Goal: Transaction & Acquisition: Book appointment/travel/reservation

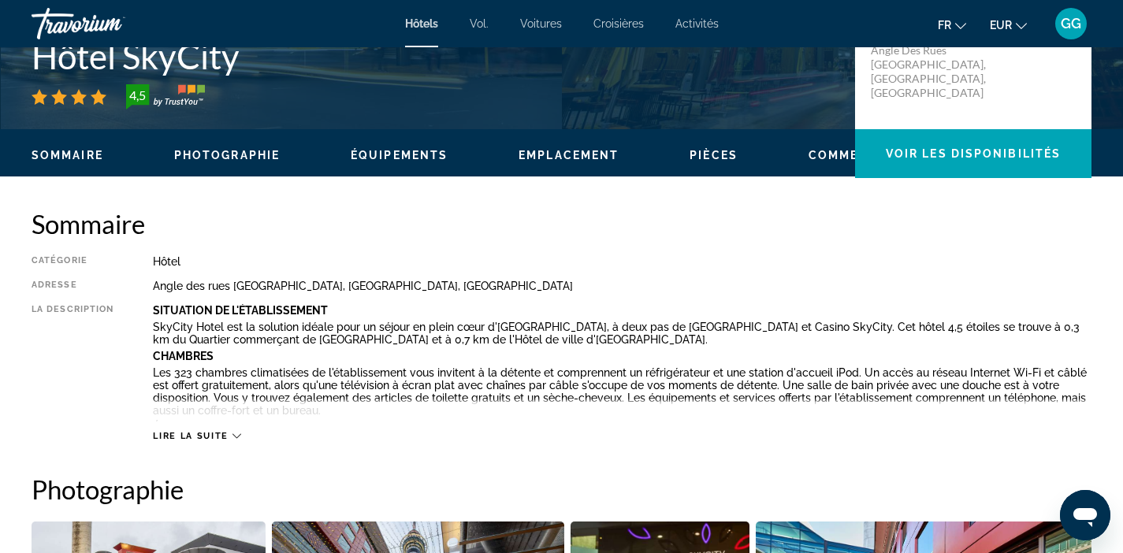
scroll to position [272, 0]
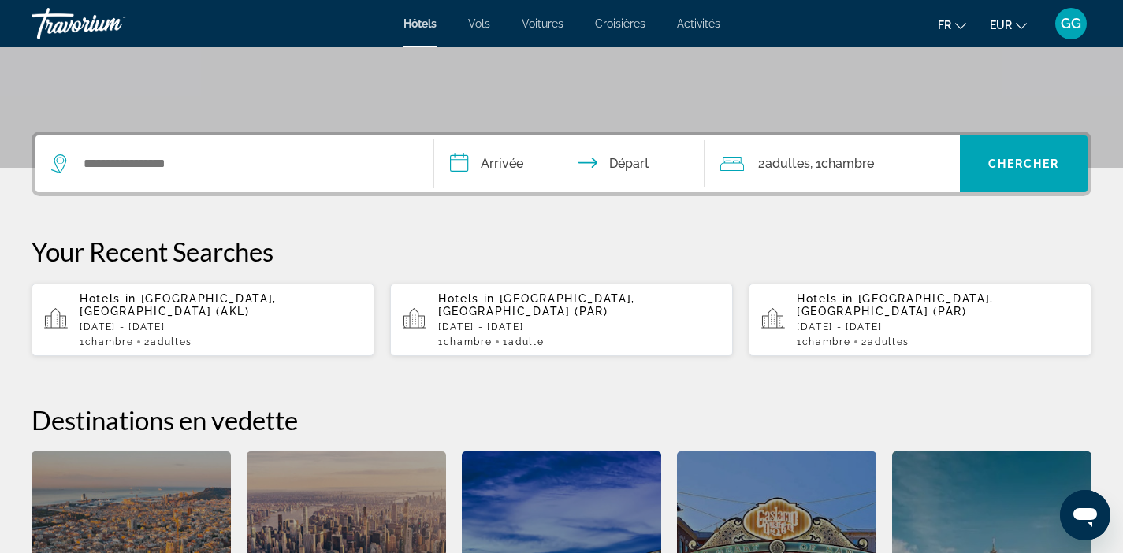
scroll to position [307, 0]
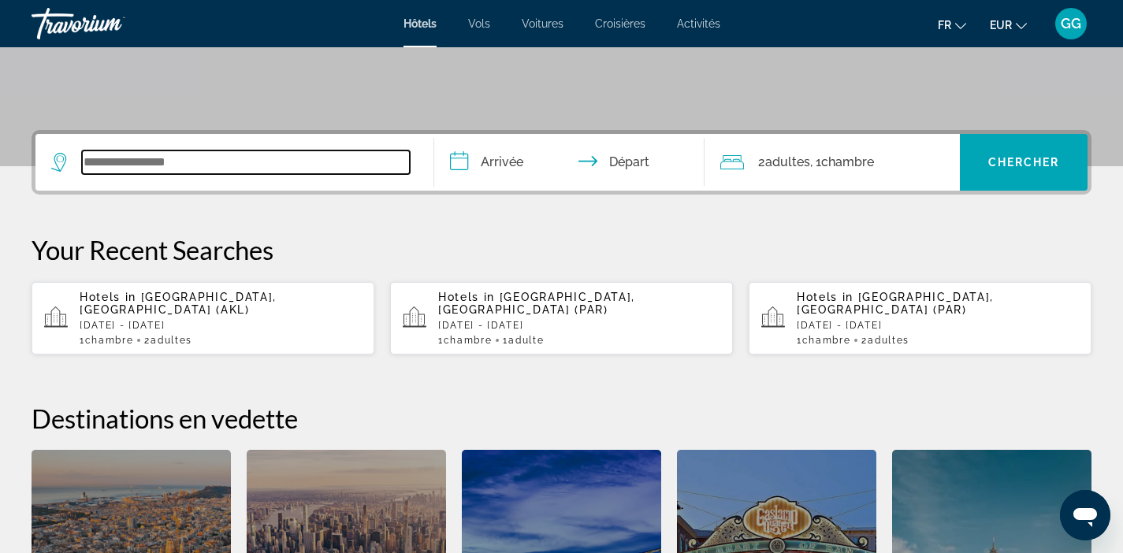
click at [248, 157] on input "Search widget" at bounding box center [246, 163] width 328 height 24
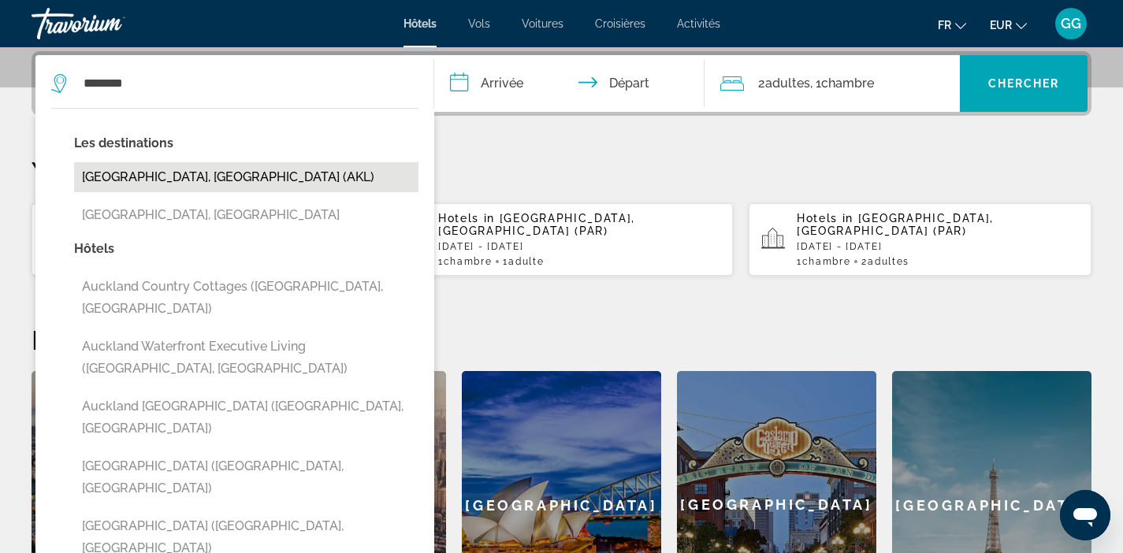
click at [245, 192] on button "[GEOGRAPHIC_DATA], [GEOGRAPHIC_DATA] (AKL)" at bounding box center [246, 177] width 344 height 30
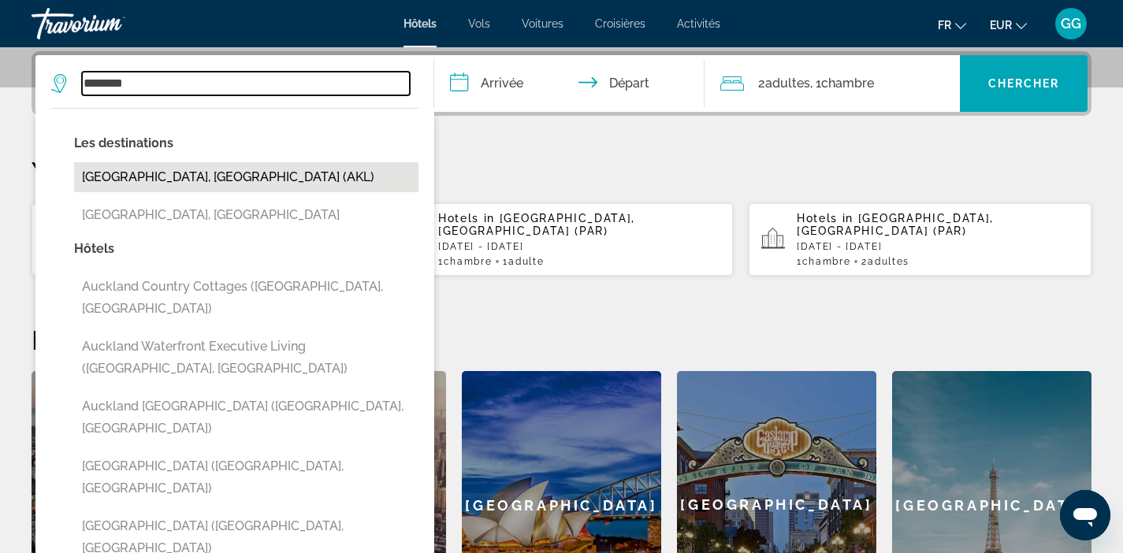
type input "**********"
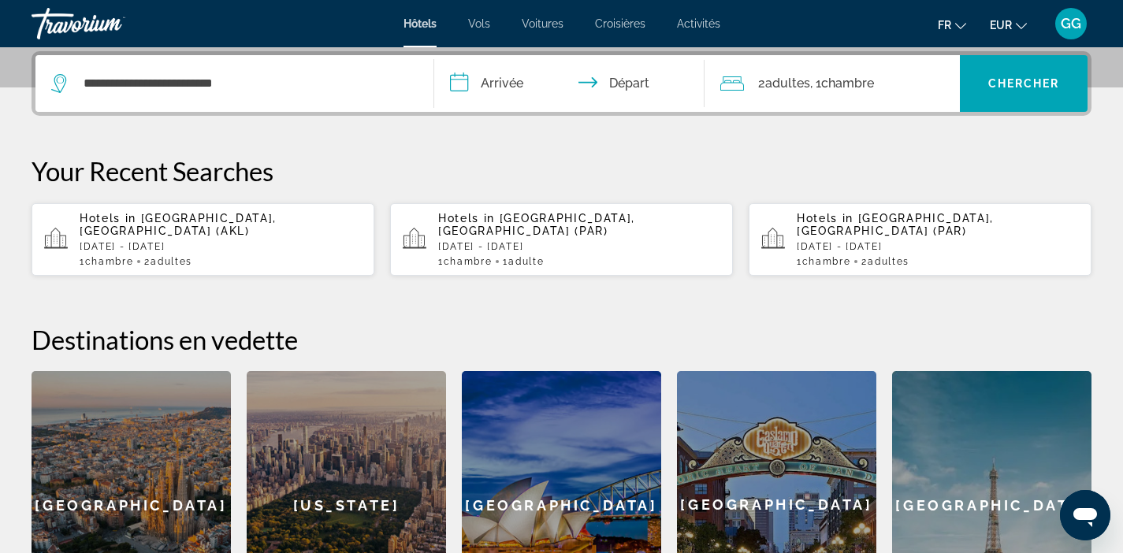
click at [538, 84] on input "**********" at bounding box center [572, 85] width 277 height 61
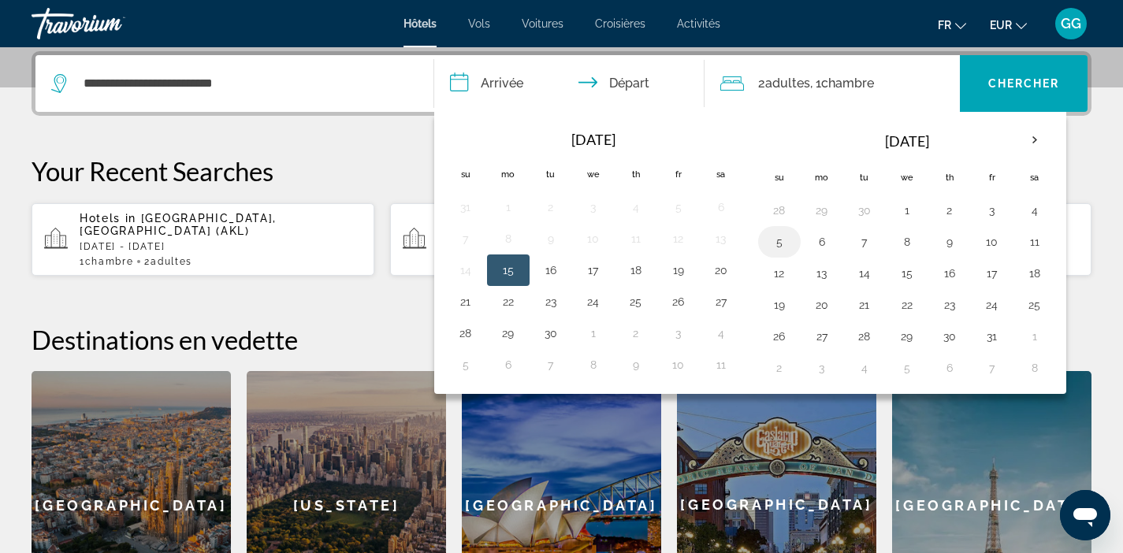
click at [780, 240] on button "5" at bounding box center [779, 242] width 25 height 22
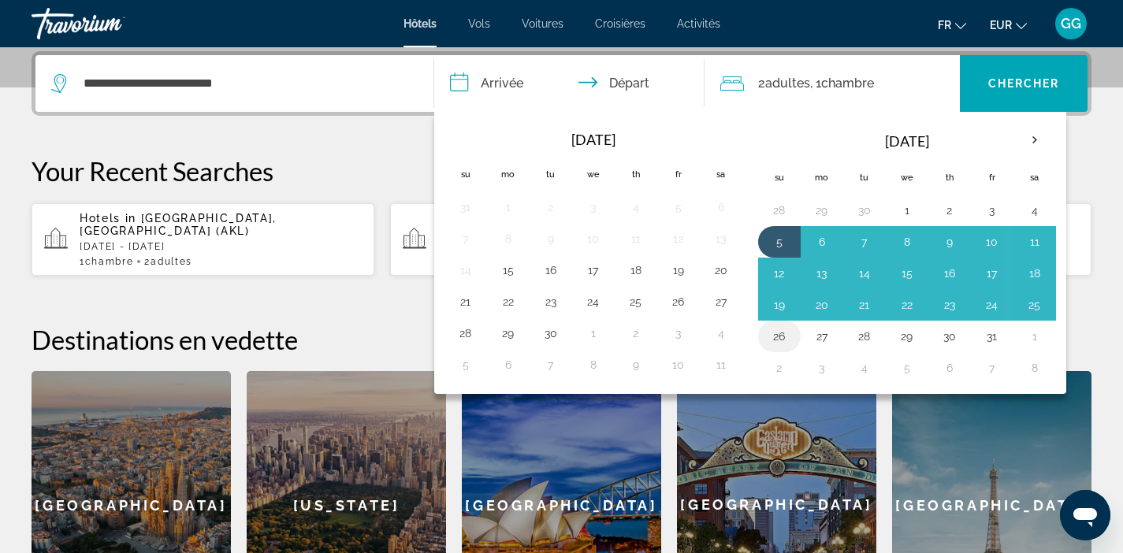
click at [783, 337] on button "26" at bounding box center [779, 337] width 25 height 22
type input "**********"
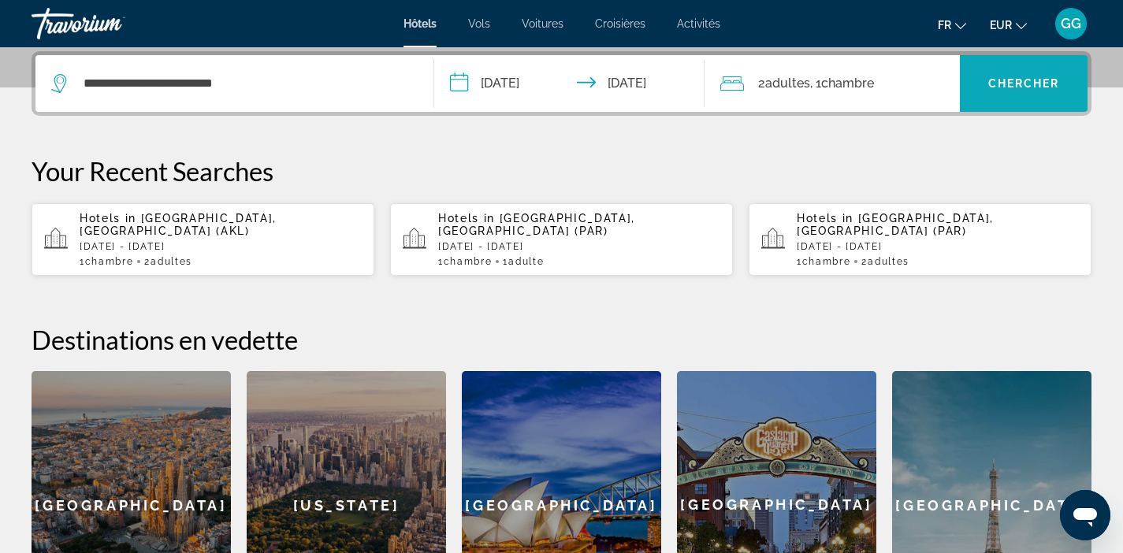
click at [1018, 95] on span "Search widget" at bounding box center [1024, 84] width 128 height 38
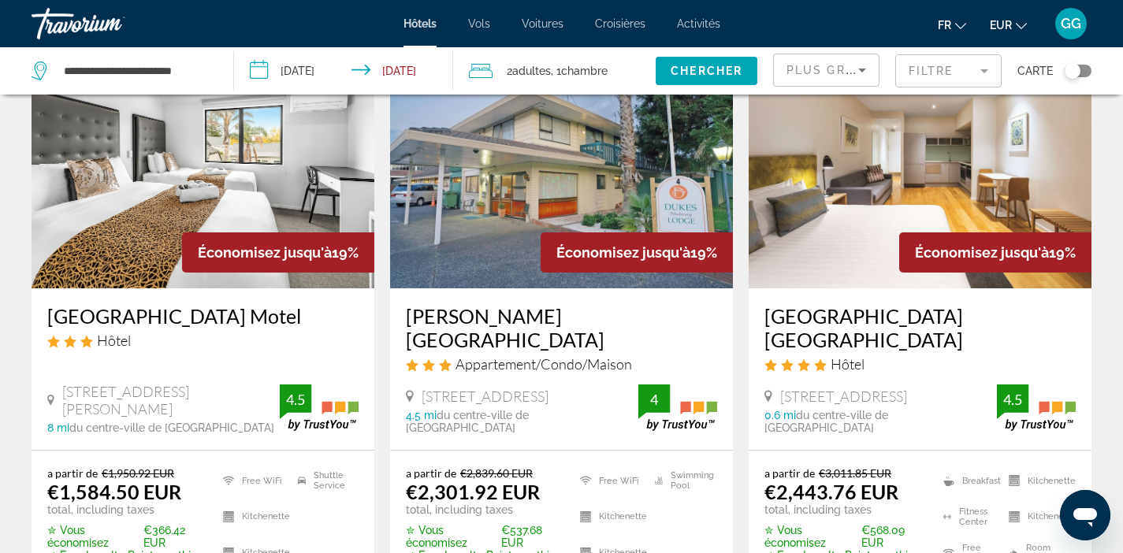
scroll to position [1357, 0]
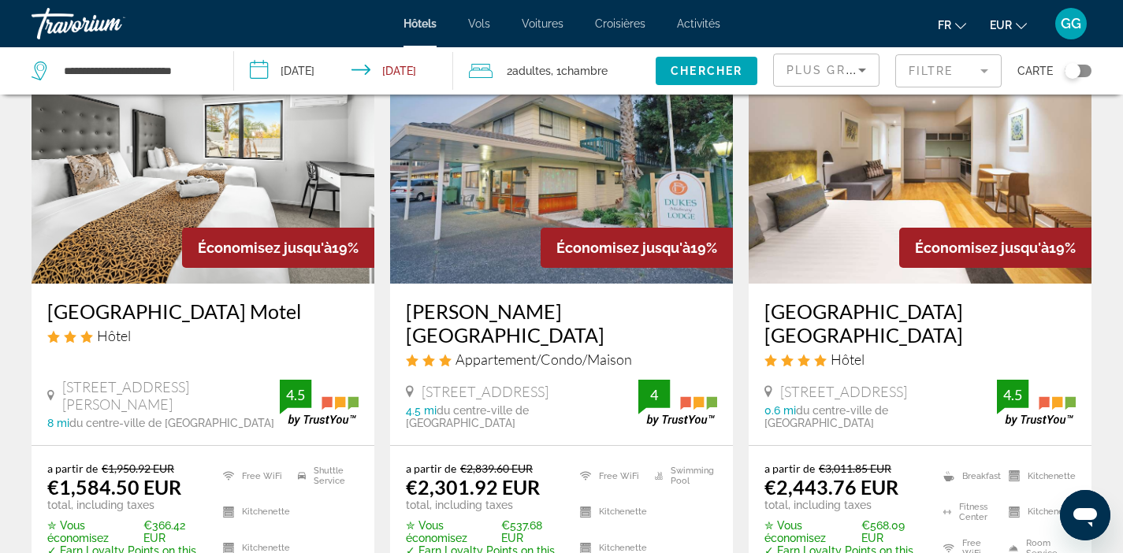
click at [489, 198] on img "Main content" at bounding box center [561, 158] width 343 height 252
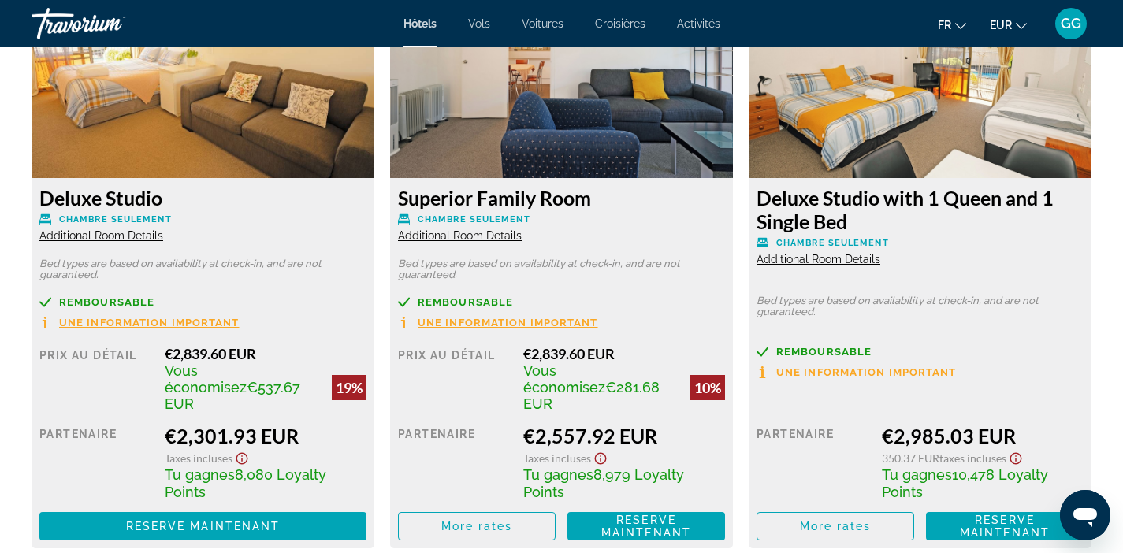
scroll to position [2254, 0]
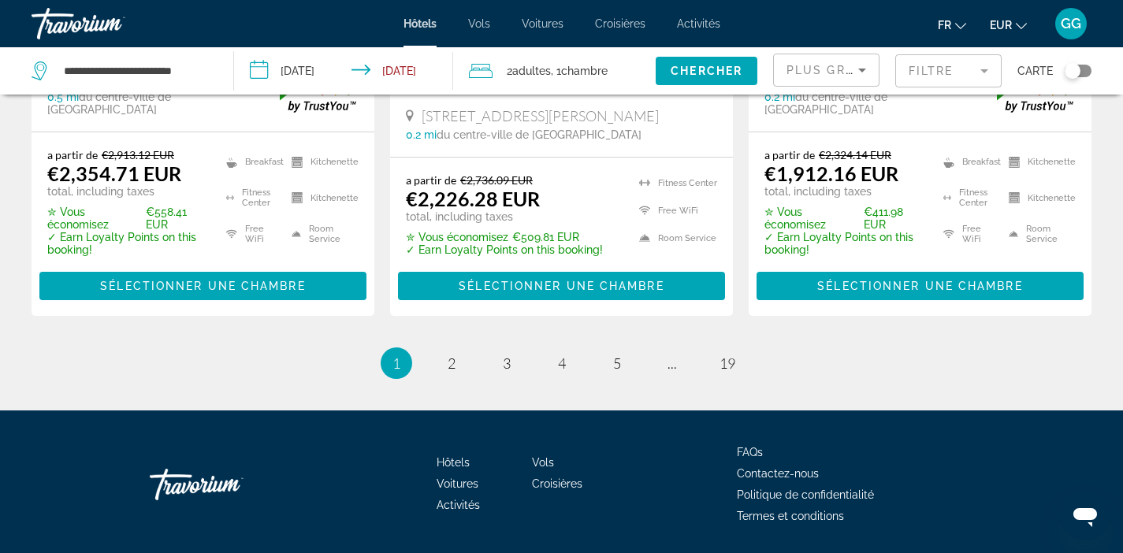
scroll to position [2305, 0]
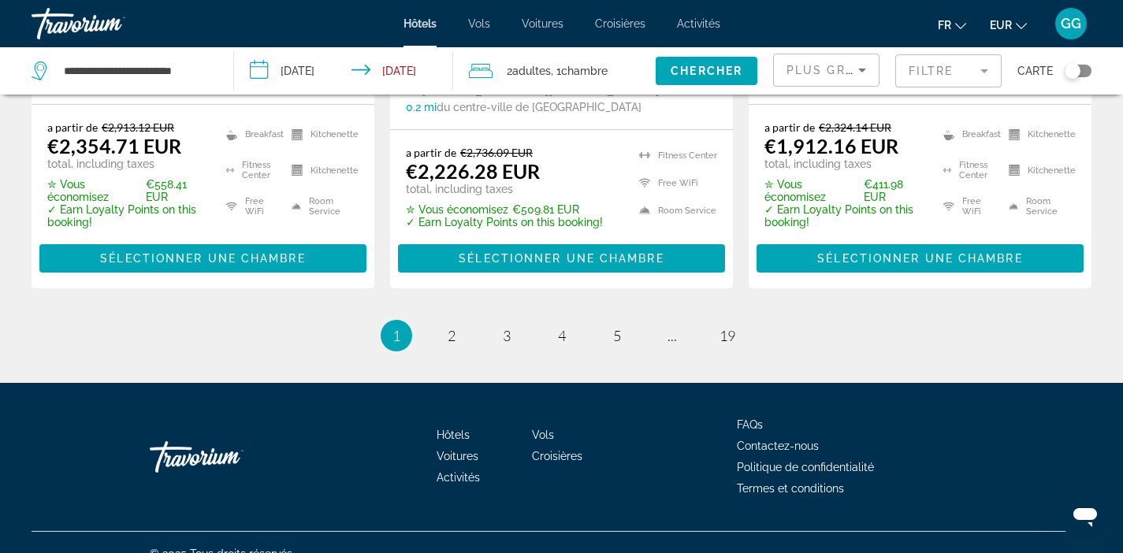
click at [977, 68] on mat-form-field "Filtre" at bounding box center [948, 70] width 106 height 33
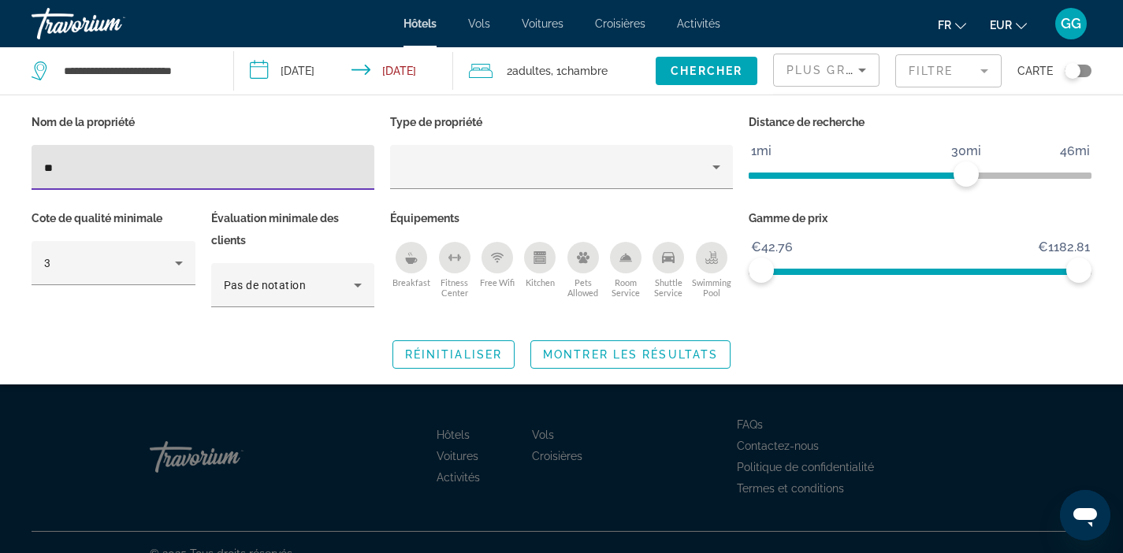
type input "***"
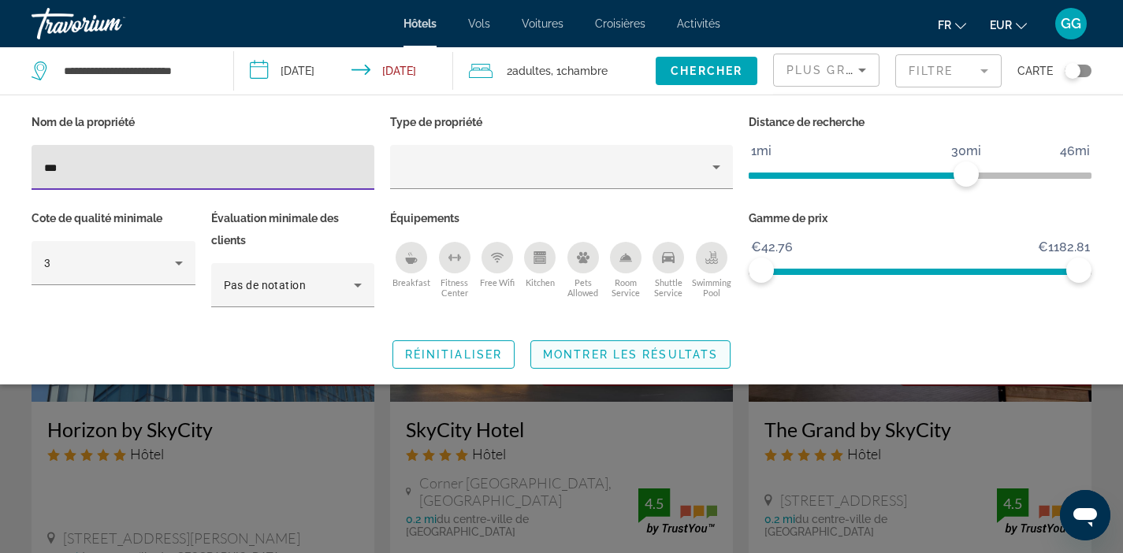
click at [657, 357] on span "Montrer les résultats" at bounding box center [630, 354] width 175 height 13
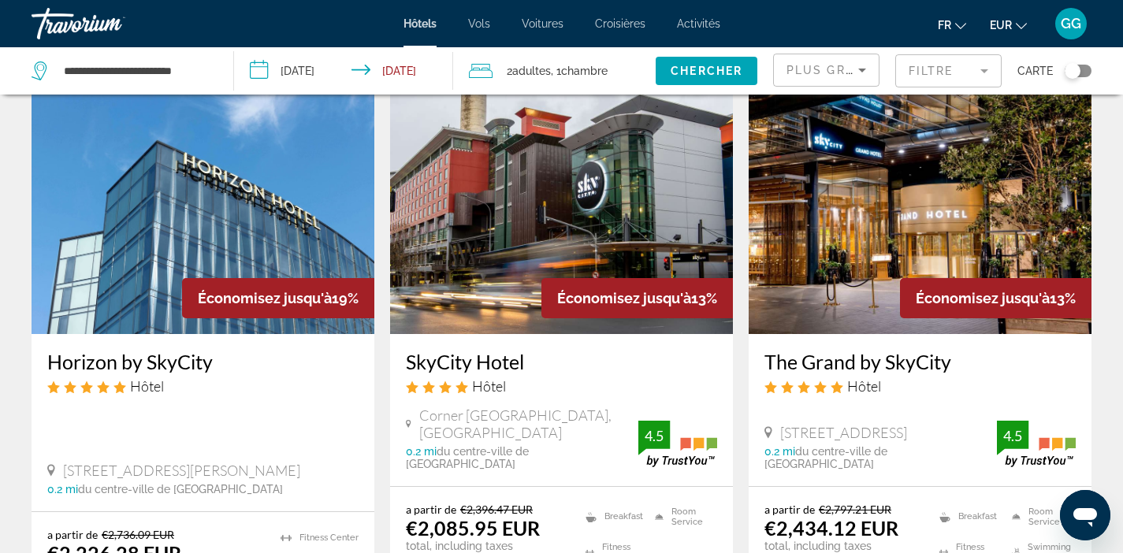
scroll to position [57, 0]
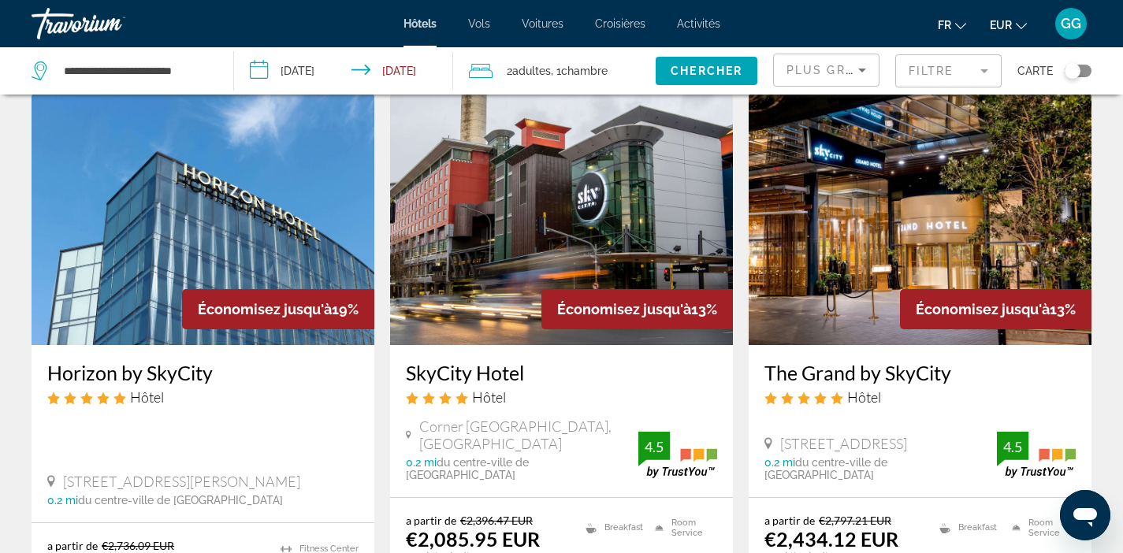
click at [620, 252] on img "Main content" at bounding box center [561, 219] width 343 height 252
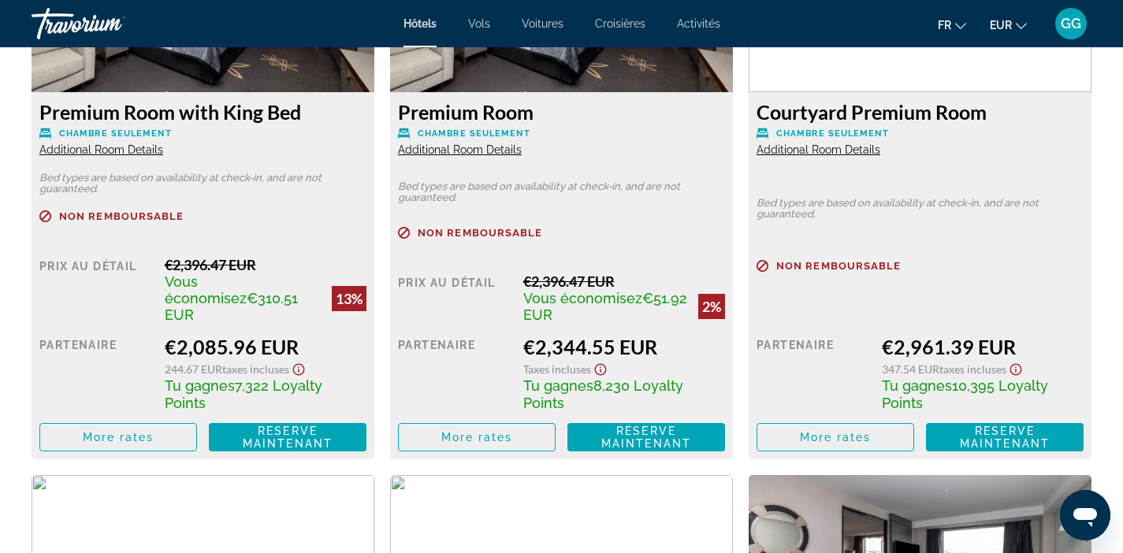
scroll to position [2350, 0]
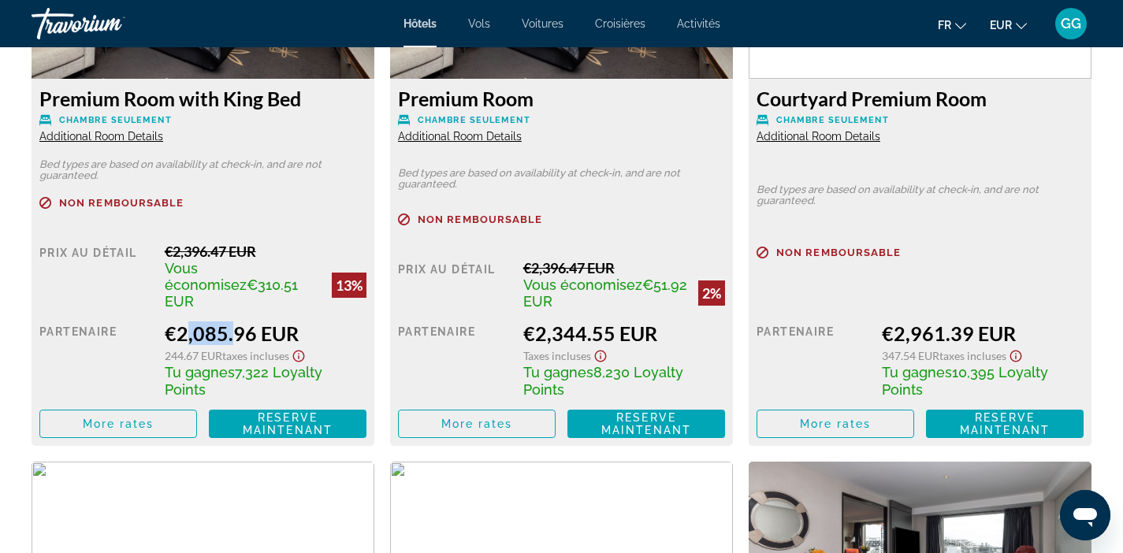
drag, startPoint x: 179, startPoint y: 337, endPoint x: 223, endPoint y: 336, distance: 44.2
click at [223, 336] on div "€2,085.96 EUR" at bounding box center [266, 334] width 202 height 24
copy div "2,085"
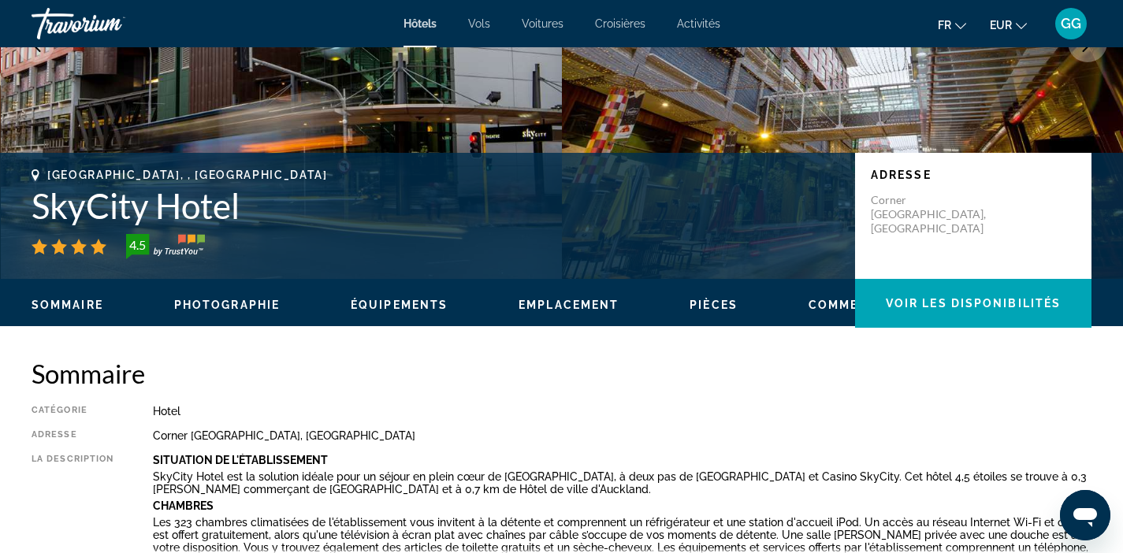
scroll to position [237, 0]
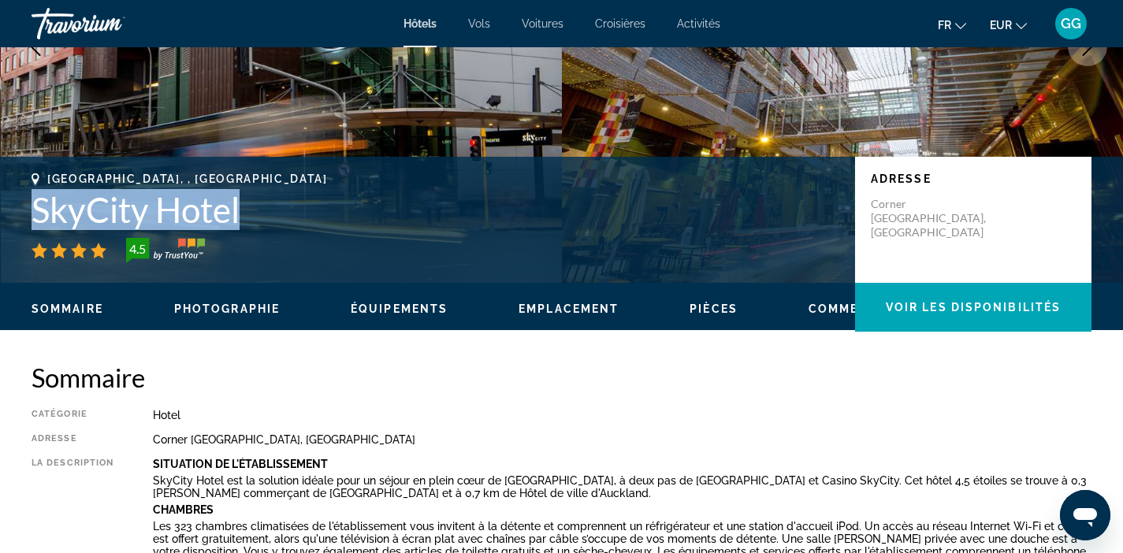
drag, startPoint x: 37, startPoint y: 215, endPoint x: 275, endPoint y: 210, distance: 238.1
click at [275, 210] on h1 "SkyCity Hotel" at bounding box center [436, 209] width 808 height 41
copy h1 "SkyCity Hotel"
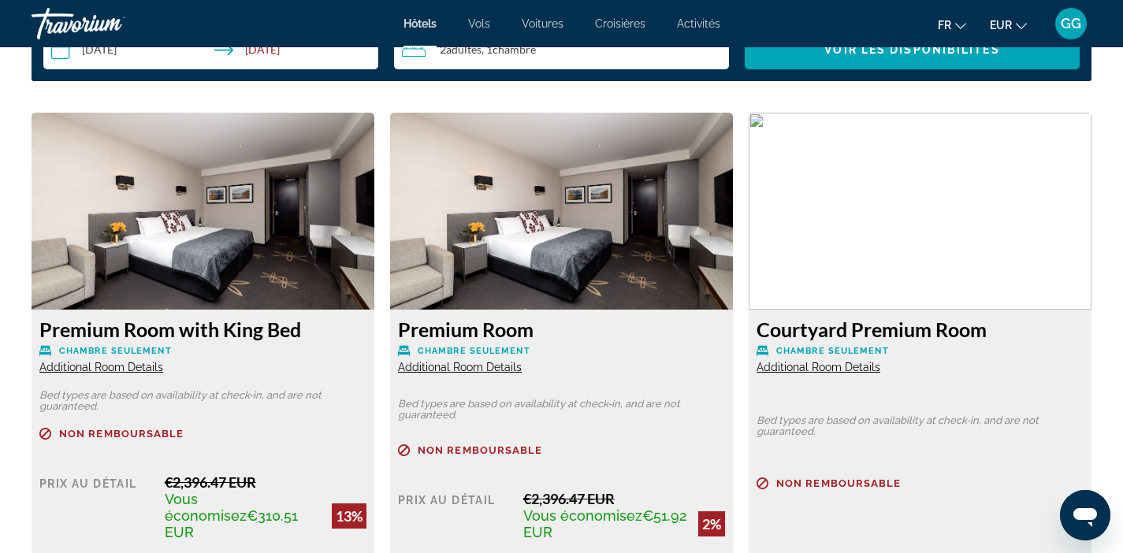
scroll to position [2157, 0]
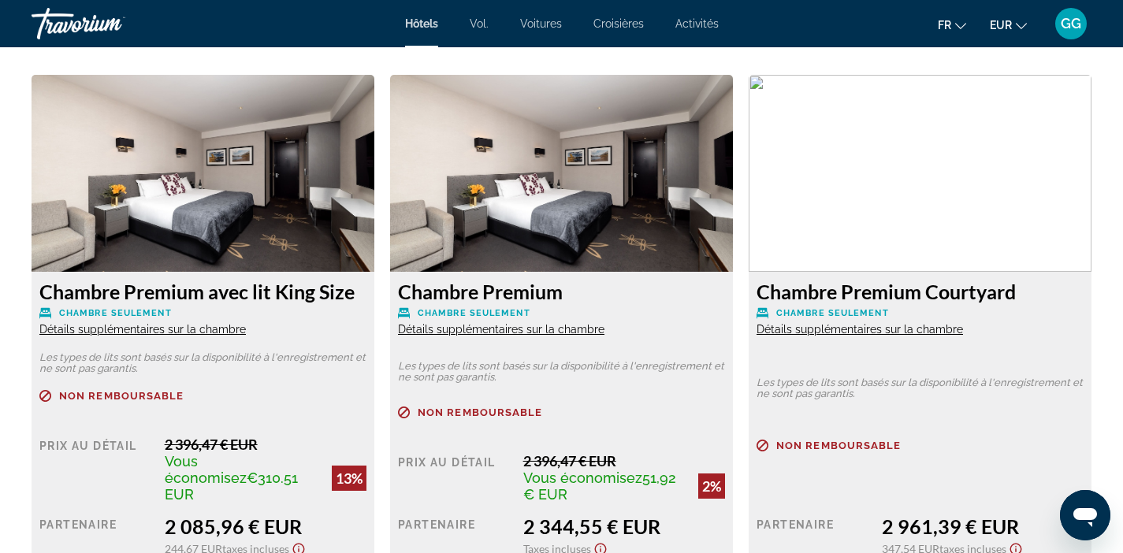
click at [39, 286] on font "Chambre Premium avec lit King Size" at bounding box center [196, 292] width 315 height 24
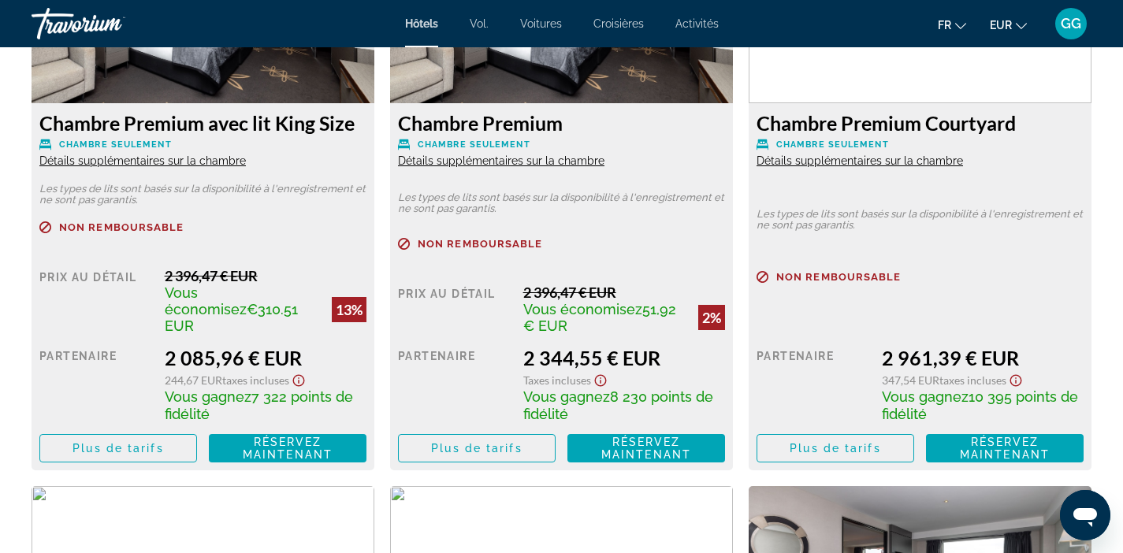
scroll to position [2367, 0]
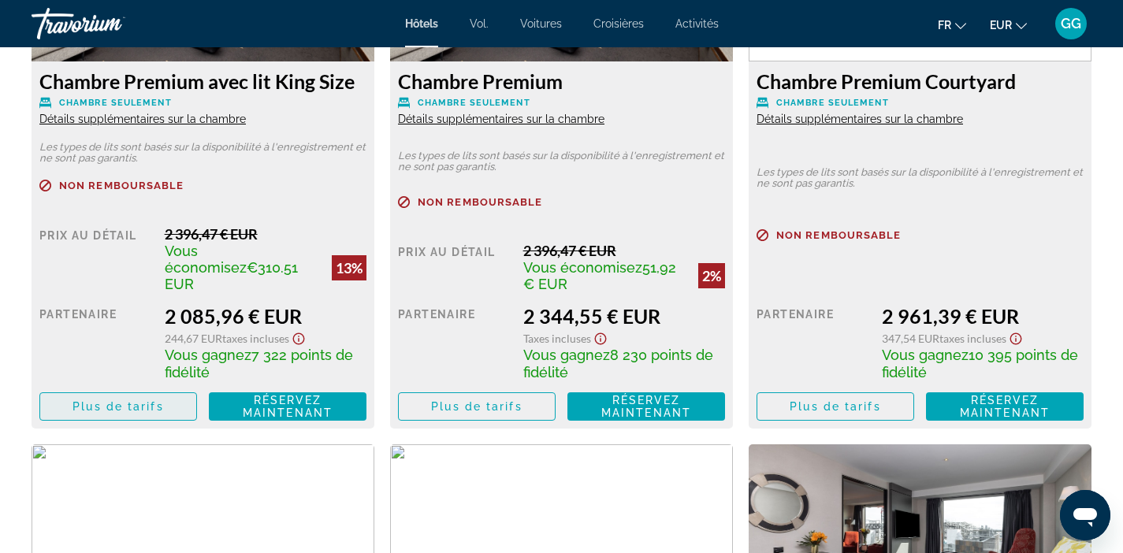
click at [126, 400] on font "Plus de tarifs" at bounding box center [118, 406] width 91 height 13
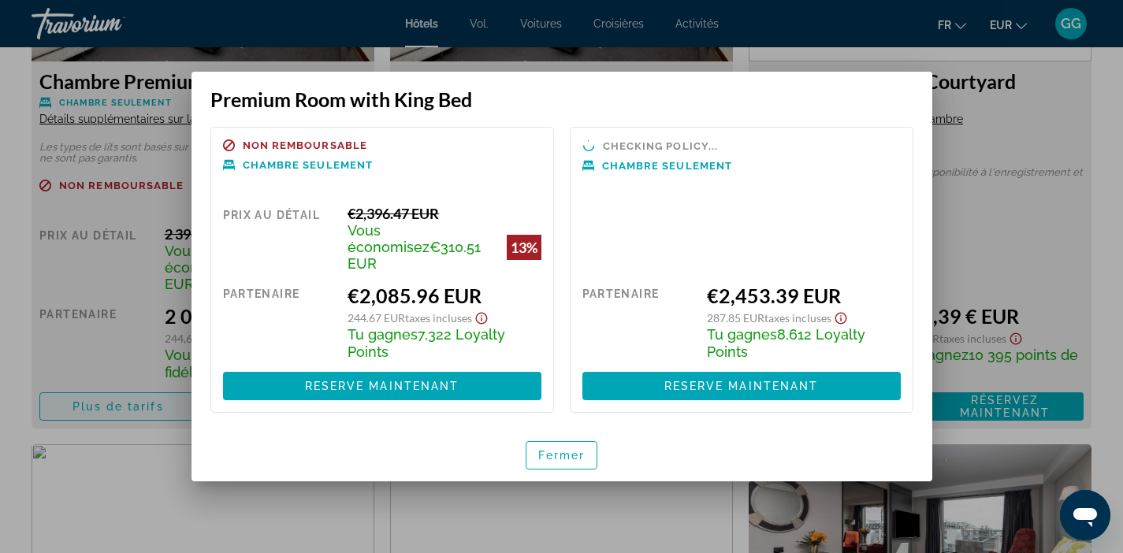
scroll to position [0, 0]
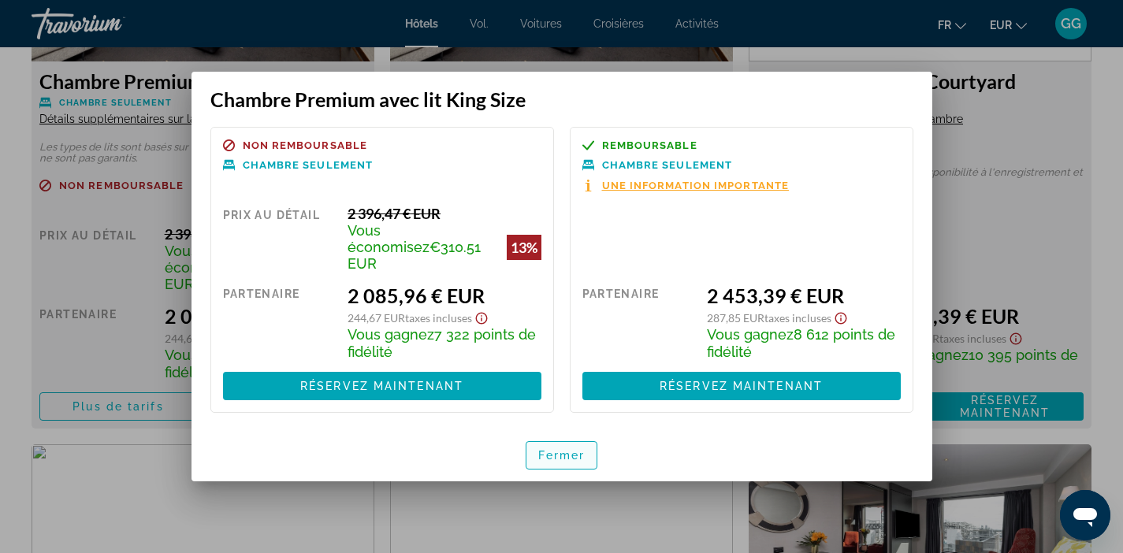
click at [560, 449] on font "Fermer" at bounding box center [561, 455] width 47 height 13
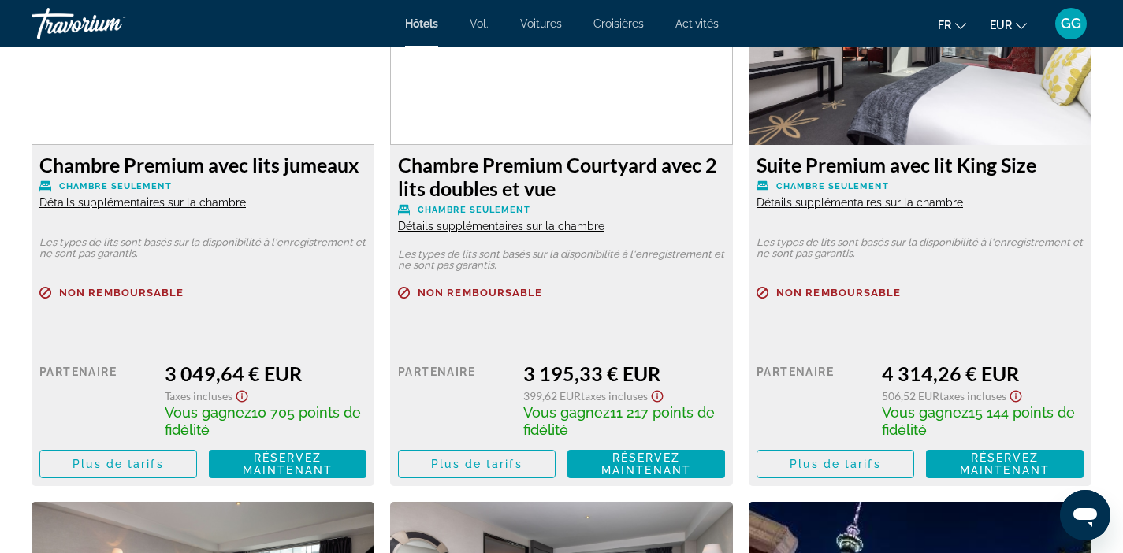
scroll to position [2809, 0]
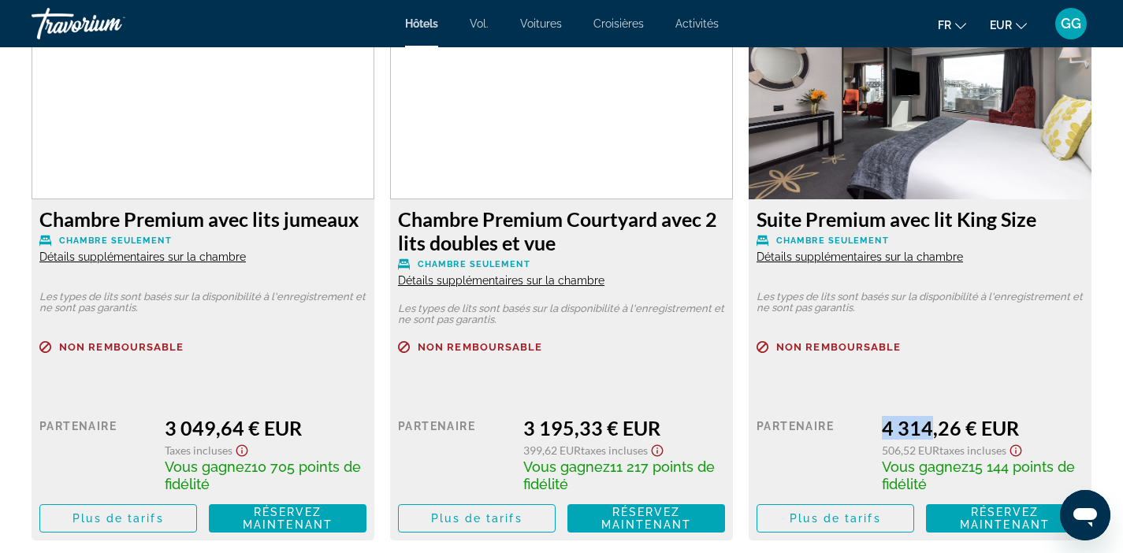
drag, startPoint x: 884, startPoint y: 409, endPoint x: 928, endPoint y: 413, distance: 44.3
click at [928, 416] on font "4 314,26 € EUR" at bounding box center [950, 428] width 137 height 24
copy font "4 314"
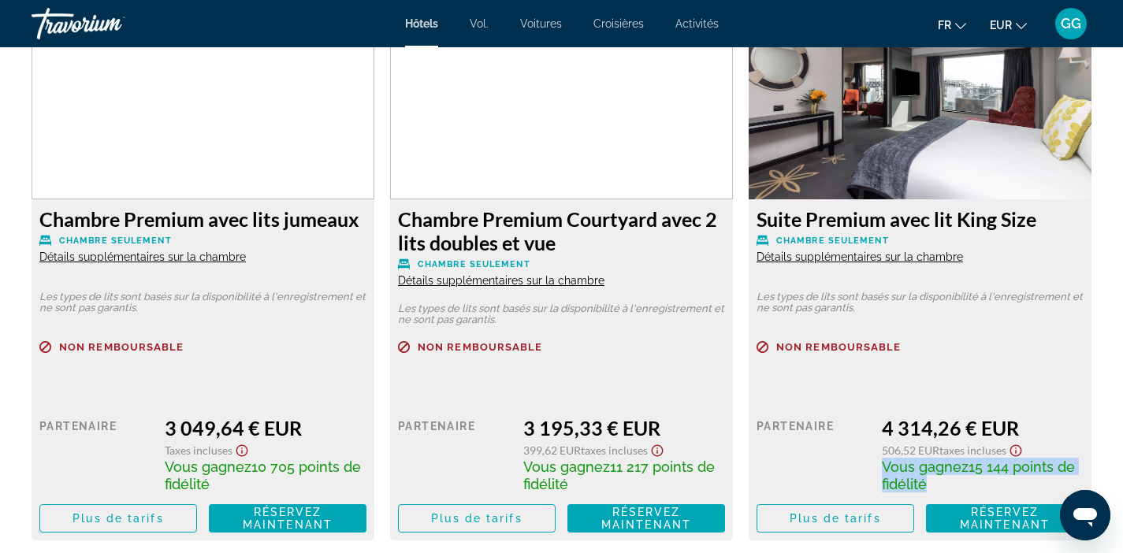
drag, startPoint x: 884, startPoint y: 450, endPoint x: 938, endPoint y: 462, distance: 55.7
click at [938, 462] on div "Vous gagnez 15 144 points de fidélité" at bounding box center [983, 475] width 202 height 35
copy span "Vous gagnez 15 144 points de fidélité"
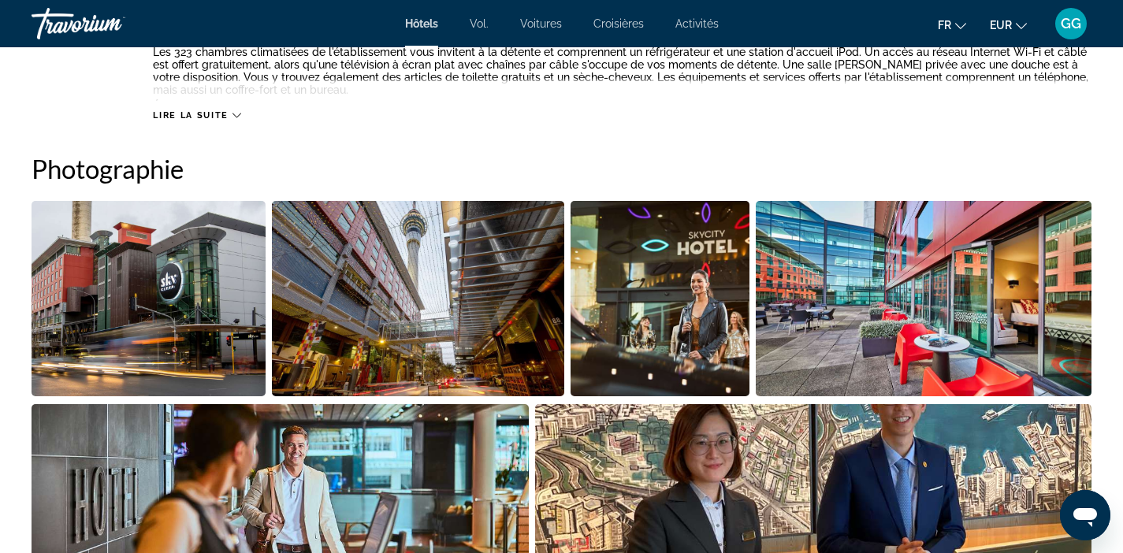
scroll to position [735, 0]
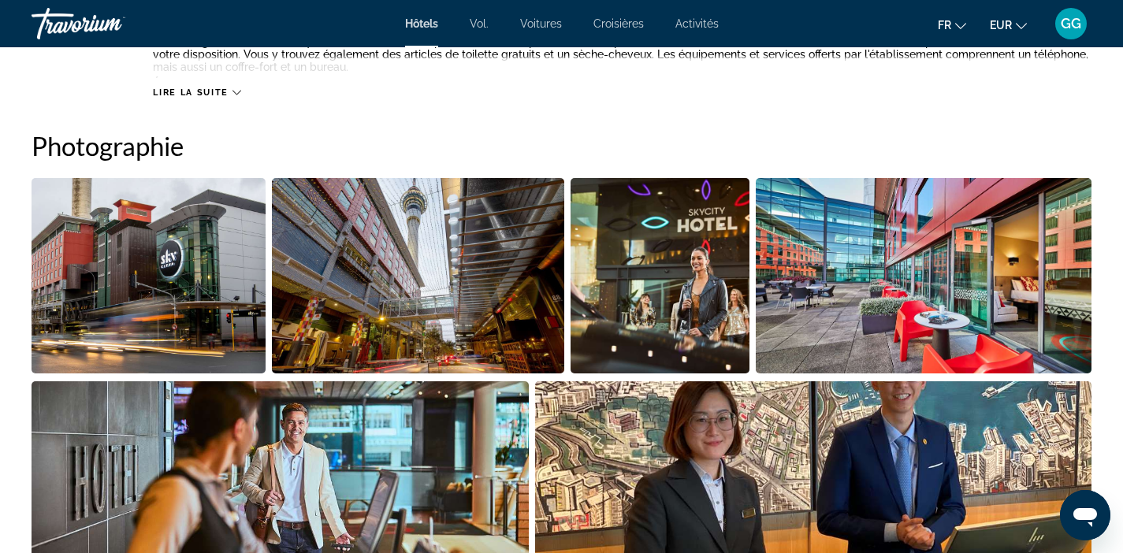
click at [168, 303] on img "Ouvrir le curseur d'image plein écran" at bounding box center [149, 275] width 234 height 195
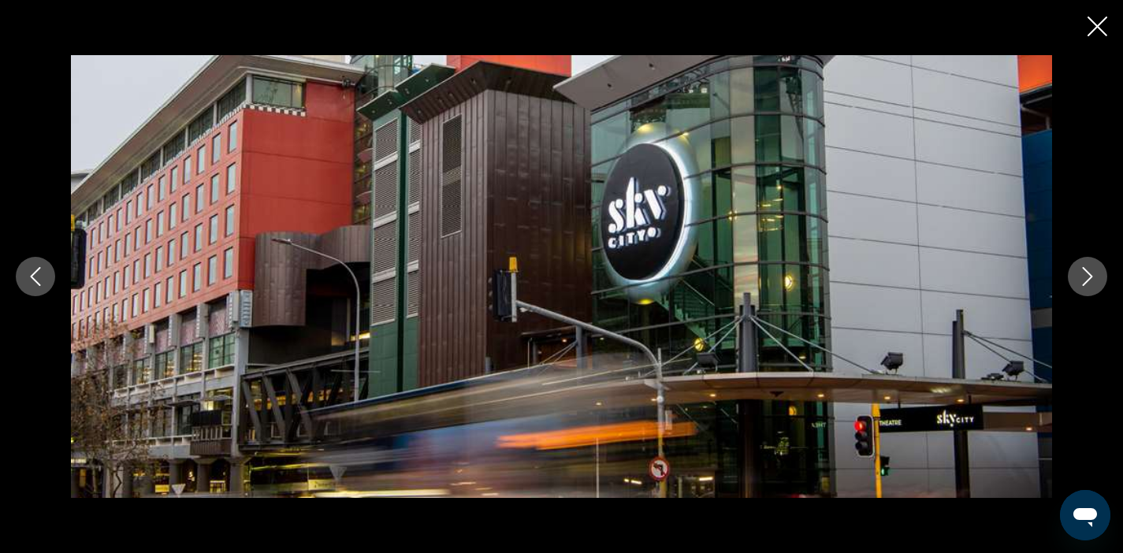
click at [1087, 266] on button "Next image" at bounding box center [1087, 276] width 39 height 39
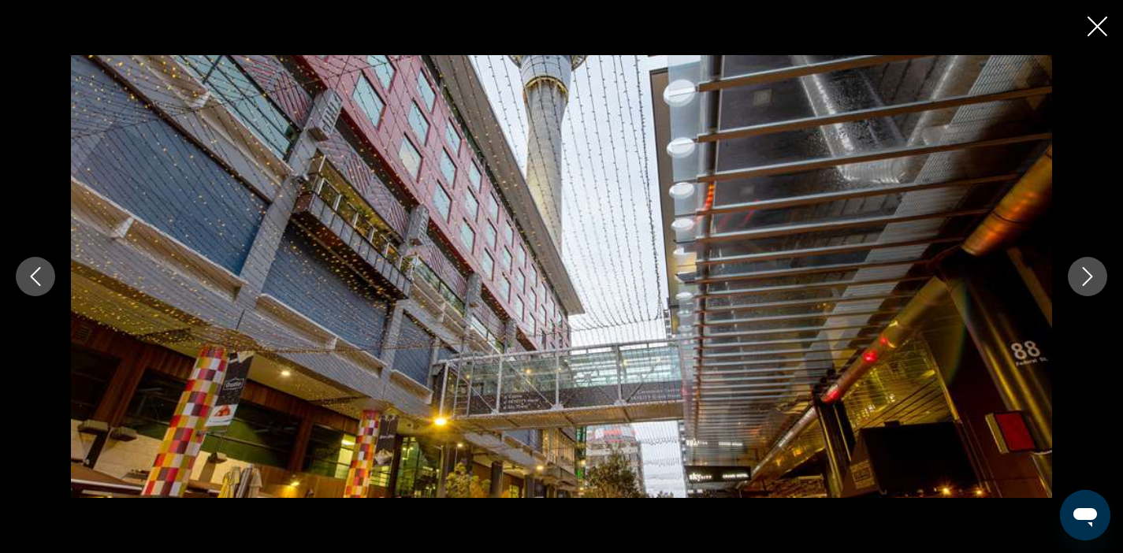
click at [1087, 266] on button "Next image" at bounding box center [1087, 276] width 39 height 39
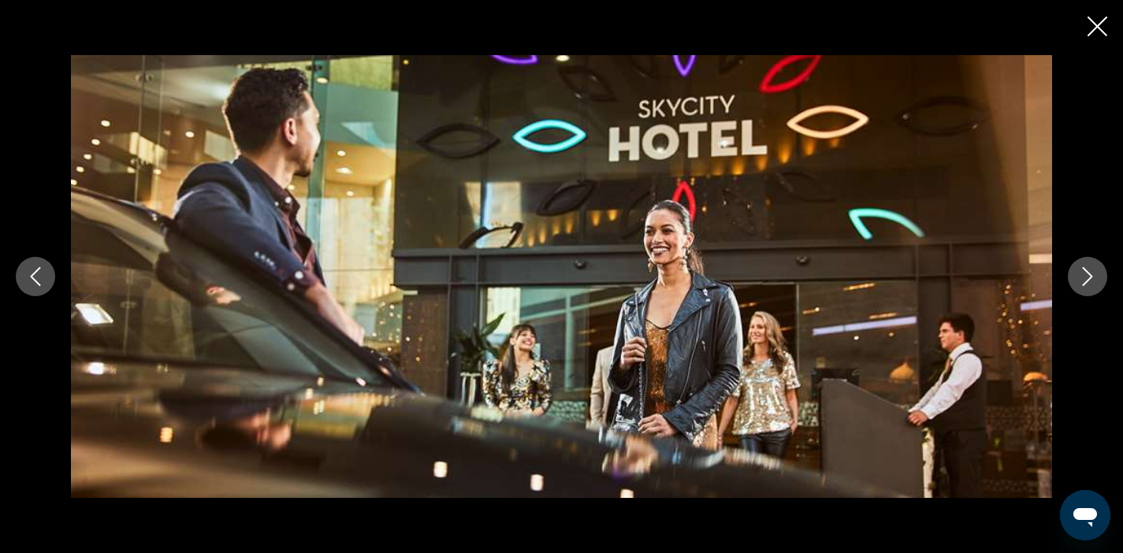
click at [1087, 266] on button "Next image" at bounding box center [1087, 276] width 39 height 39
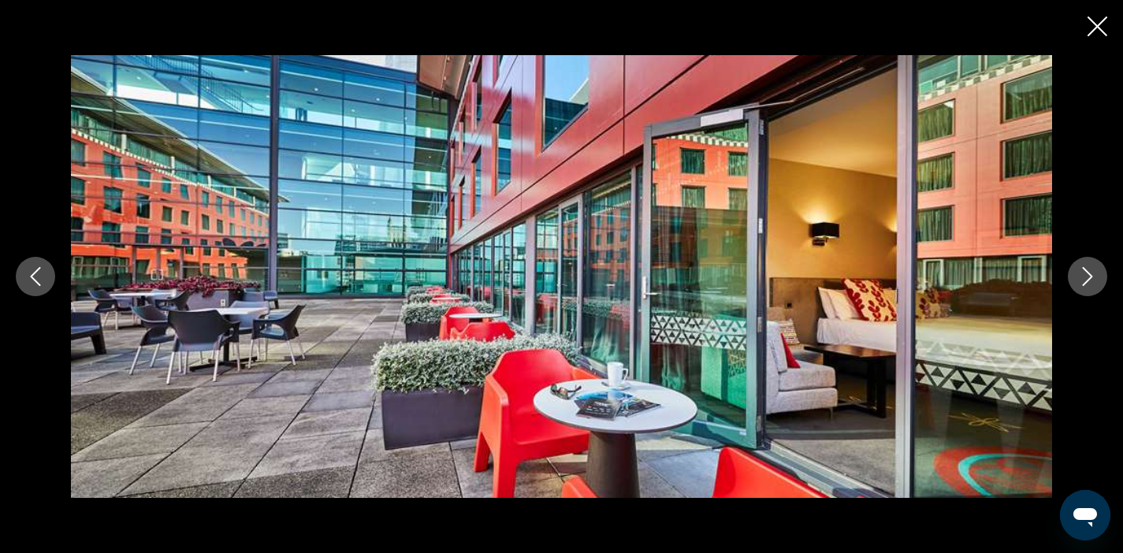
click at [1087, 266] on button "Next image" at bounding box center [1087, 276] width 39 height 39
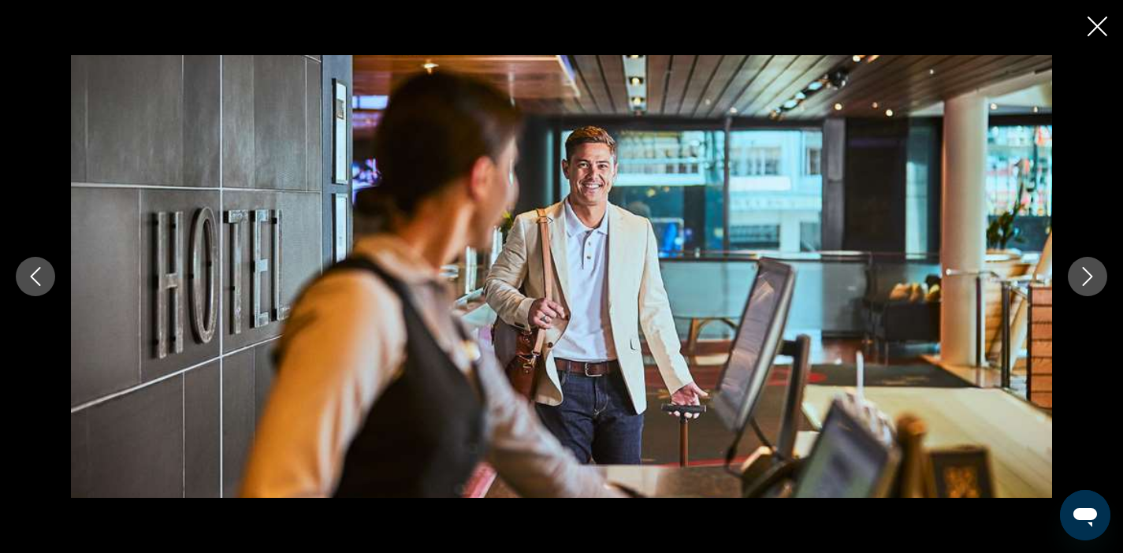
click at [1090, 282] on icon "Next image" at bounding box center [1087, 276] width 19 height 19
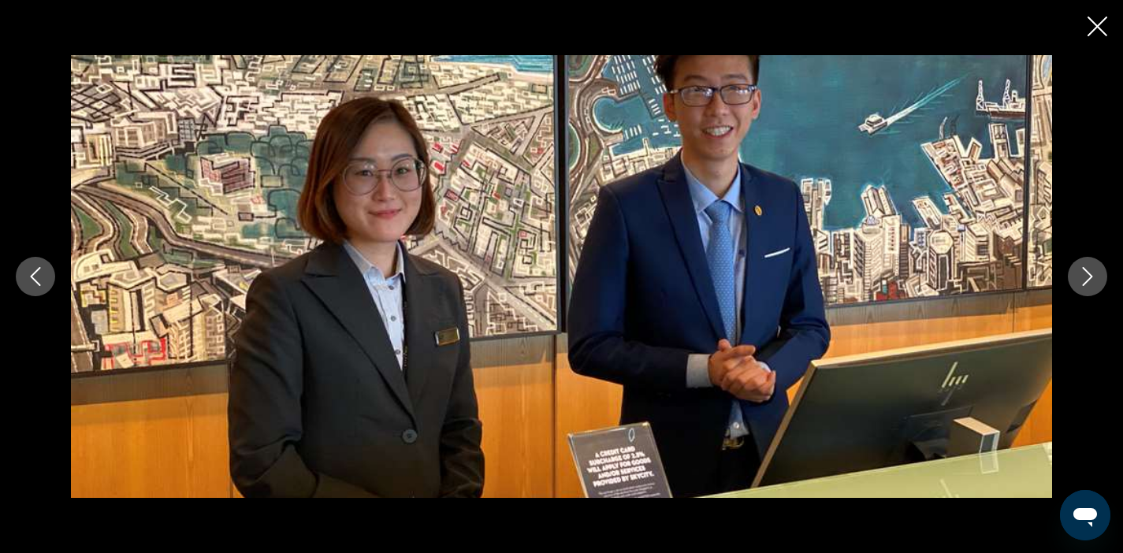
click at [1090, 282] on icon "Next image" at bounding box center [1087, 276] width 19 height 19
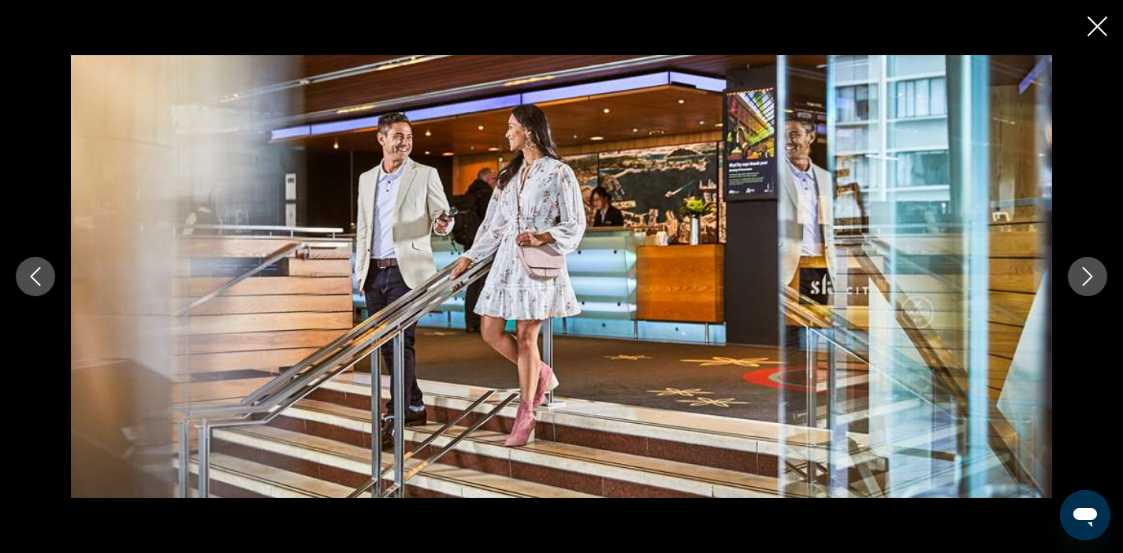
click at [1090, 282] on icon "Next image" at bounding box center [1087, 276] width 19 height 19
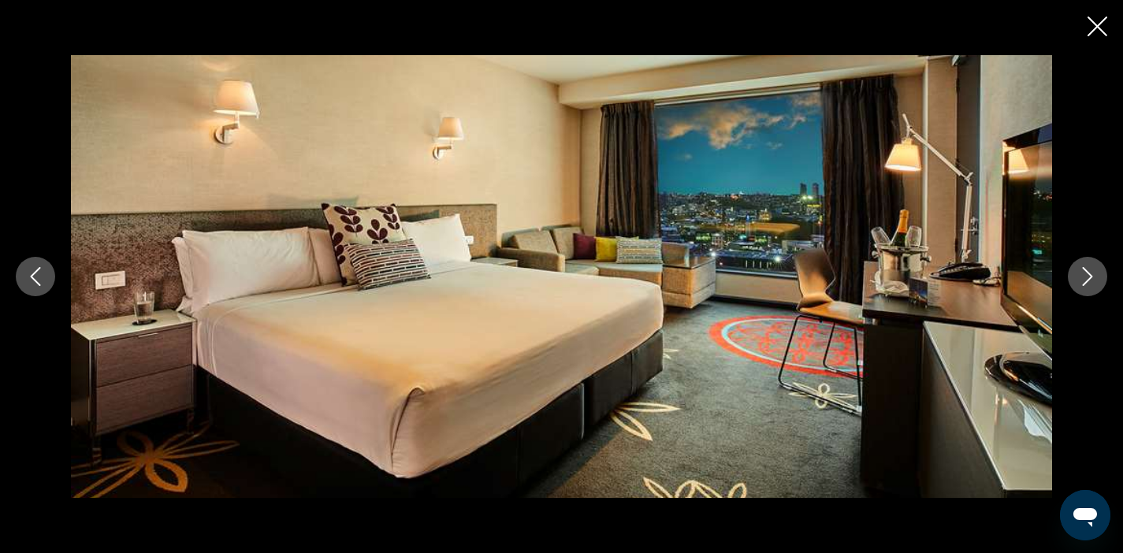
click at [1090, 282] on icon "Next image" at bounding box center [1087, 276] width 19 height 19
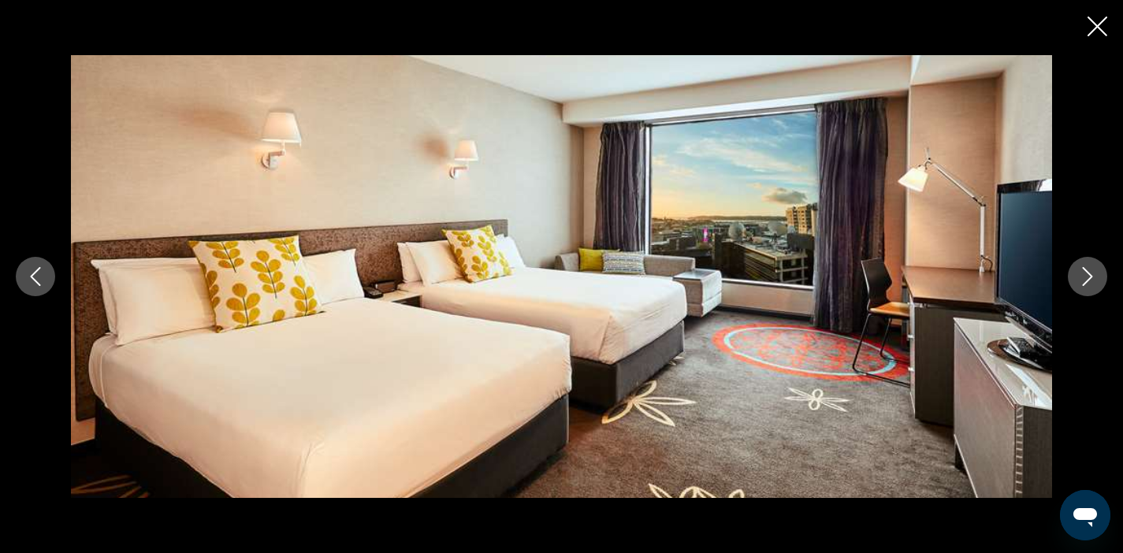
click at [1090, 282] on icon "Next image" at bounding box center [1087, 276] width 19 height 19
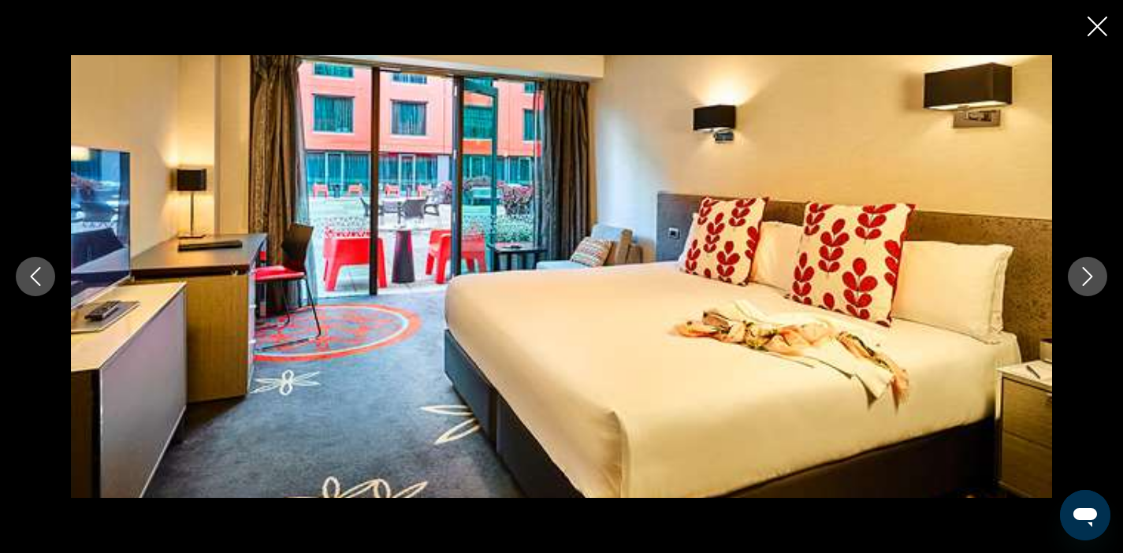
click at [1090, 282] on icon "Next image" at bounding box center [1087, 276] width 19 height 19
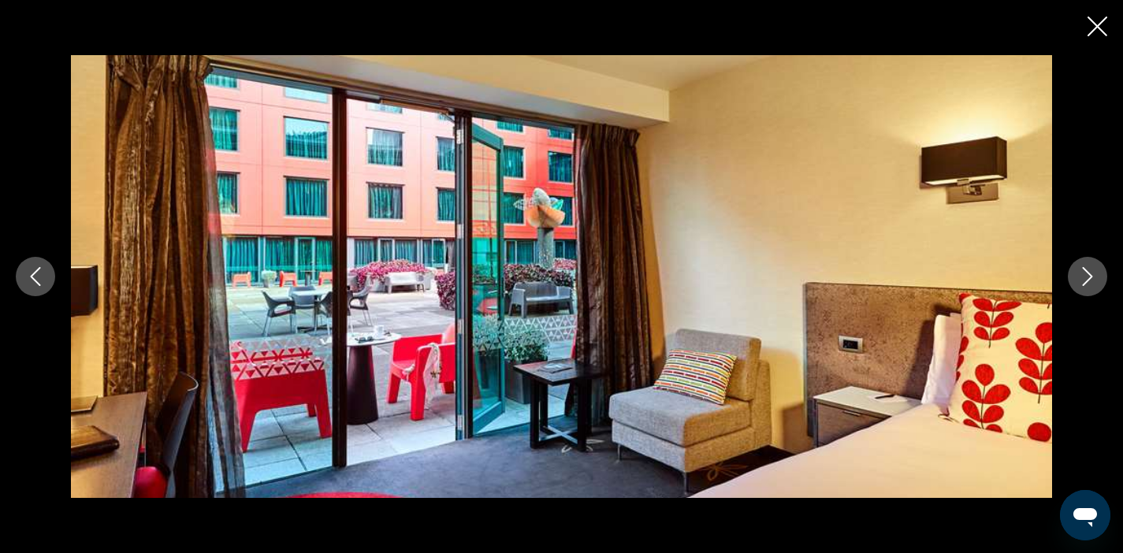
click at [1090, 282] on icon "Next image" at bounding box center [1087, 276] width 19 height 19
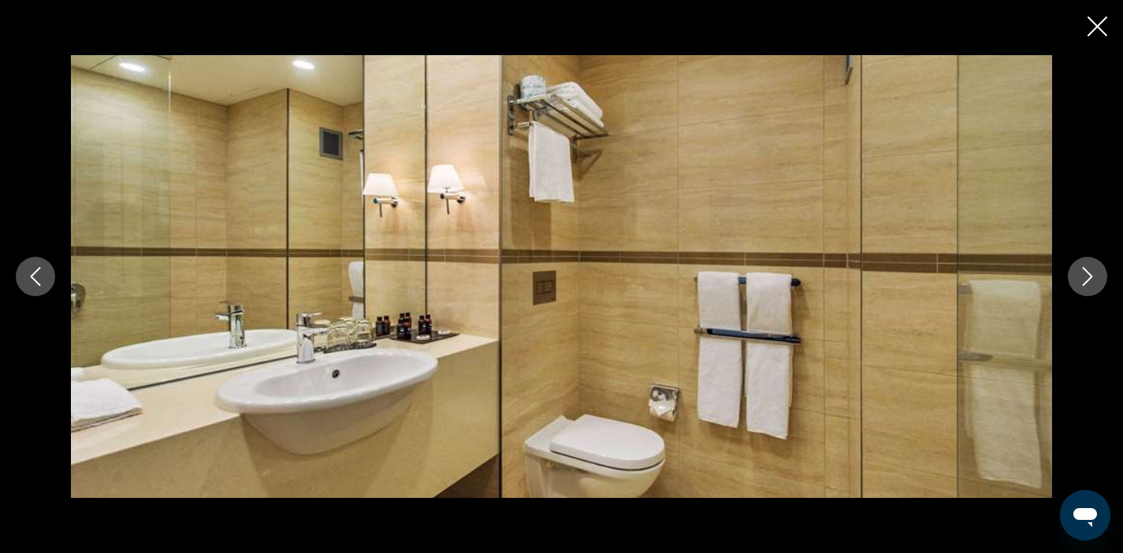
click at [1090, 282] on icon "Next image" at bounding box center [1087, 276] width 19 height 19
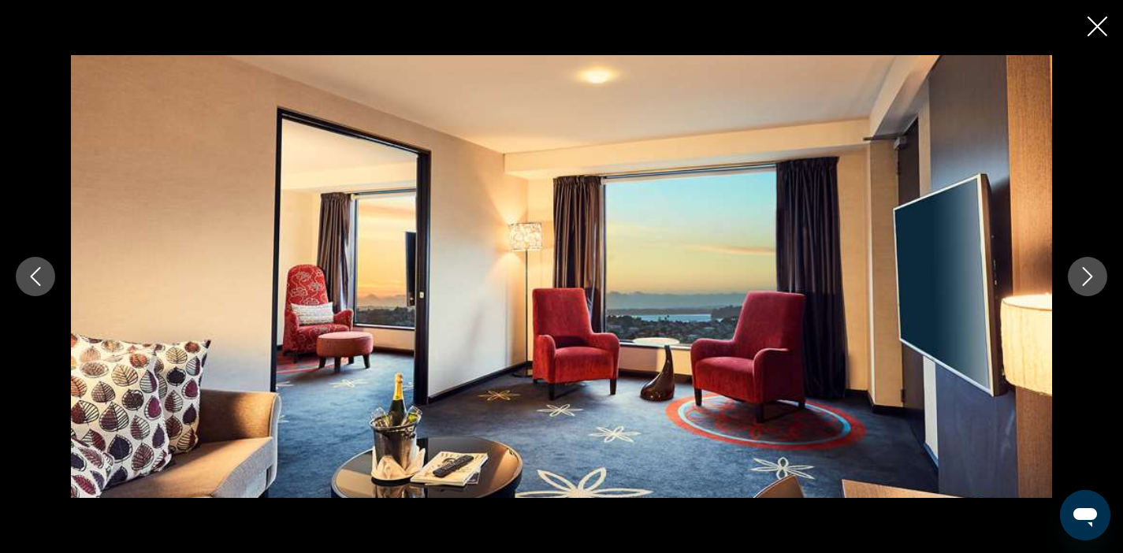
click at [1090, 282] on icon "Next image" at bounding box center [1087, 276] width 19 height 19
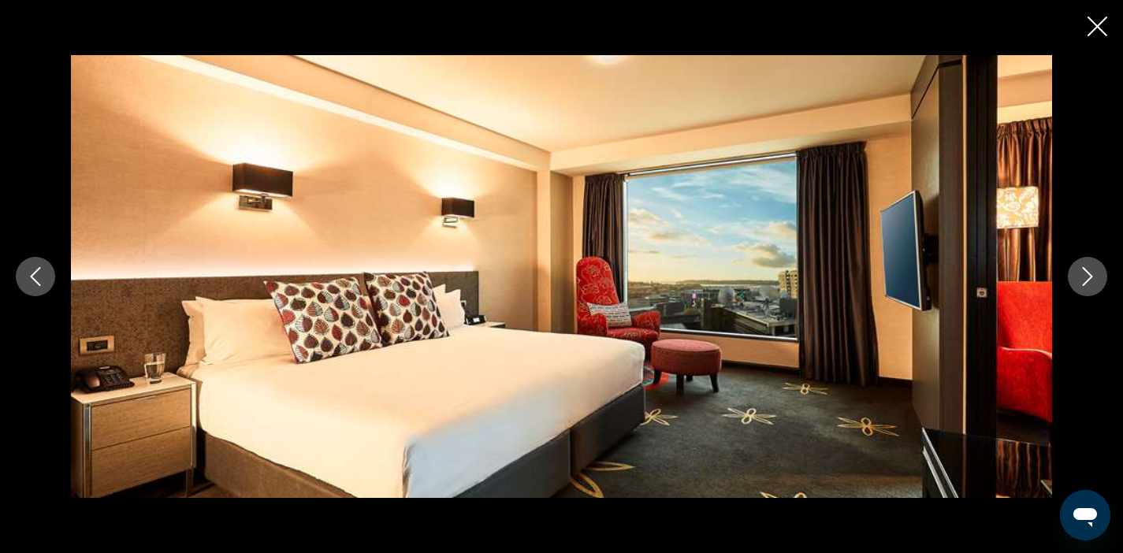
click at [1090, 282] on icon "Next image" at bounding box center [1087, 276] width 19 height 19
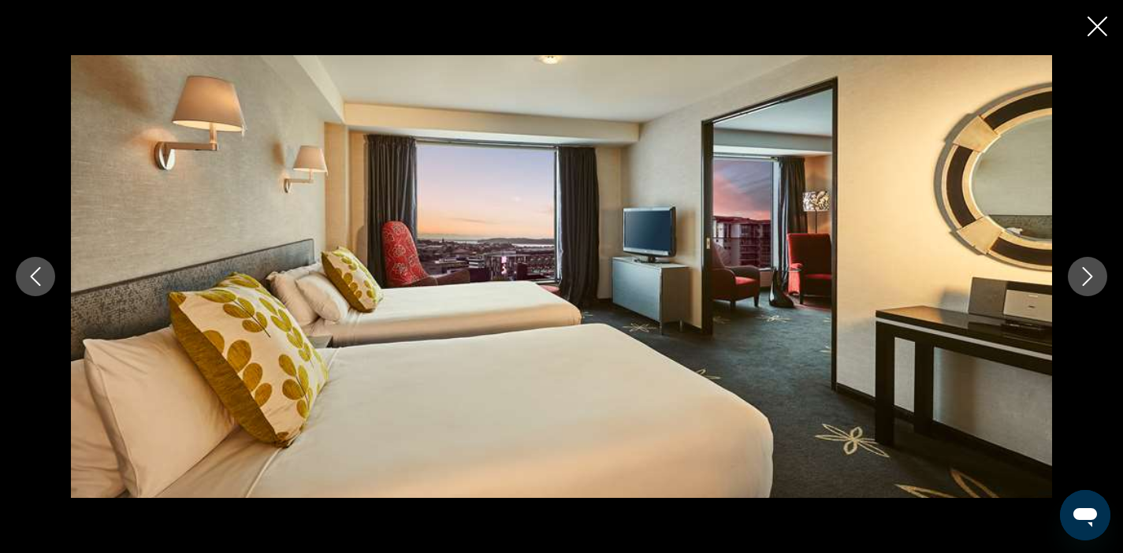
click at [1090, 282] on icon "Next image" at bounding box center [1087, 276] width 19 height 19
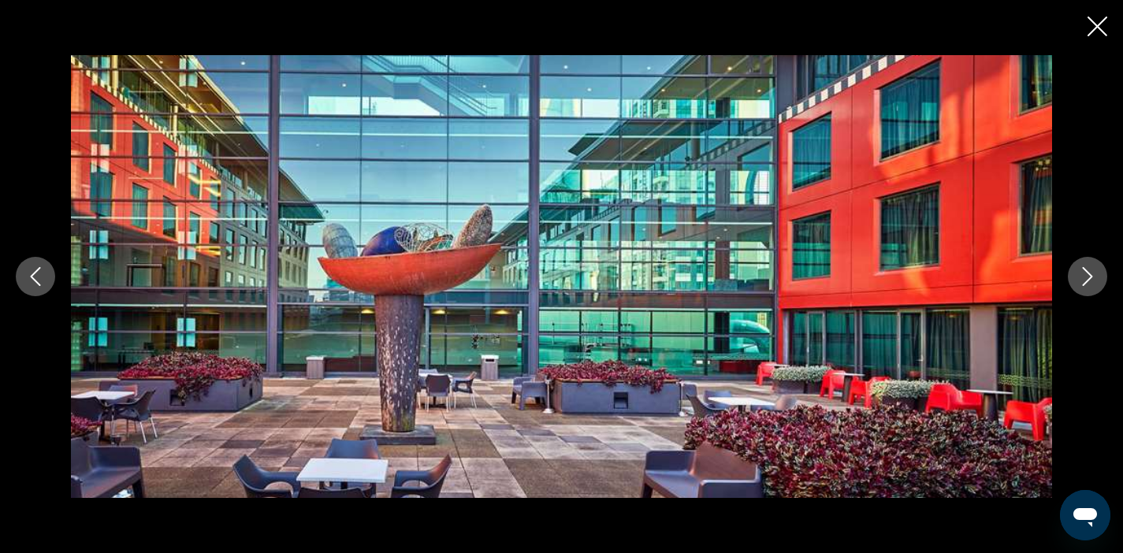
click at [1090, 282] on icon "Next image" at bounding box center [1087, 276] width 19 height 19
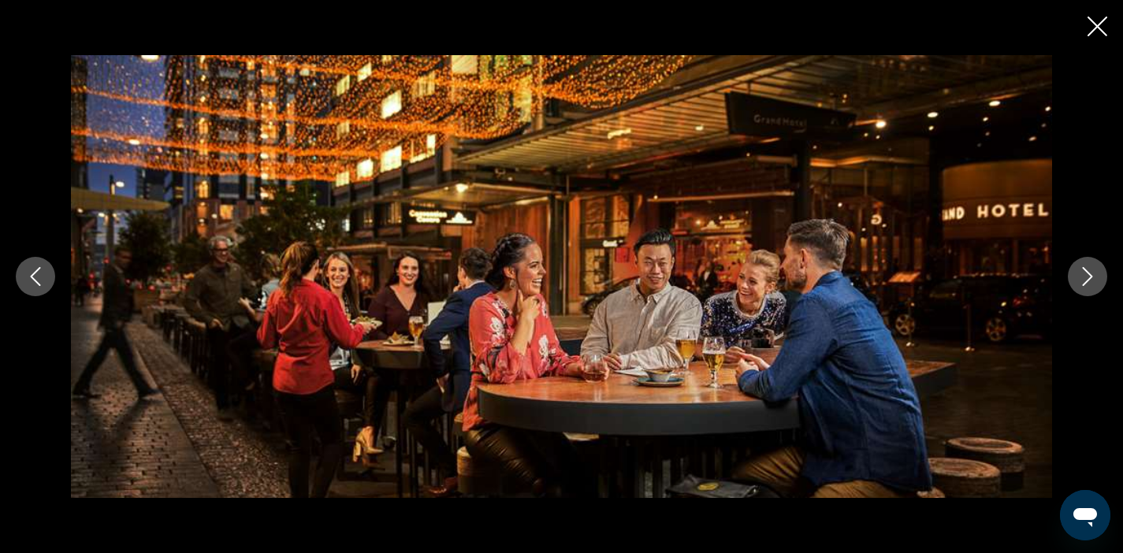
click at [1090, 282] on icon "Next image" at bounding box center [1087, 276] width 19 height 19
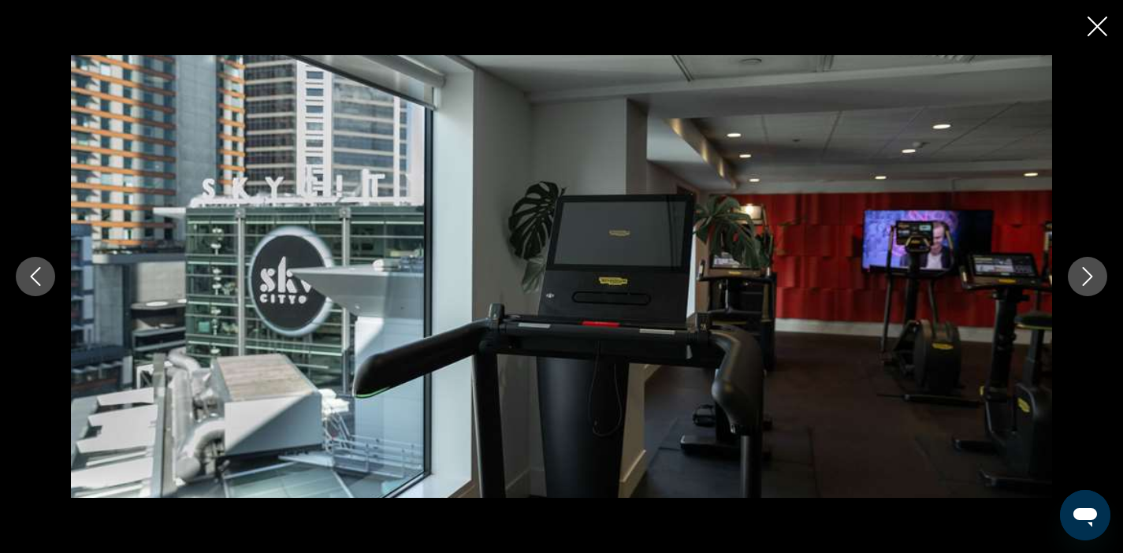
click at [1090, 282] on icon "Next image" at bounding box center [1087, 276] width 19 height 19
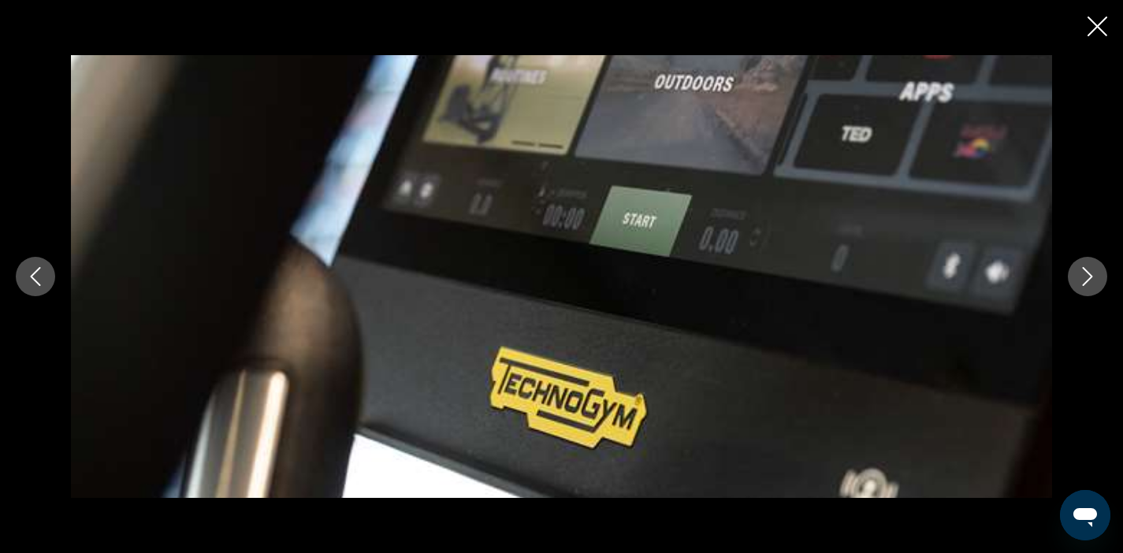
click at [1090, 282] on icon "Next image" at bounding box center [1087, 276] width 19 height 19
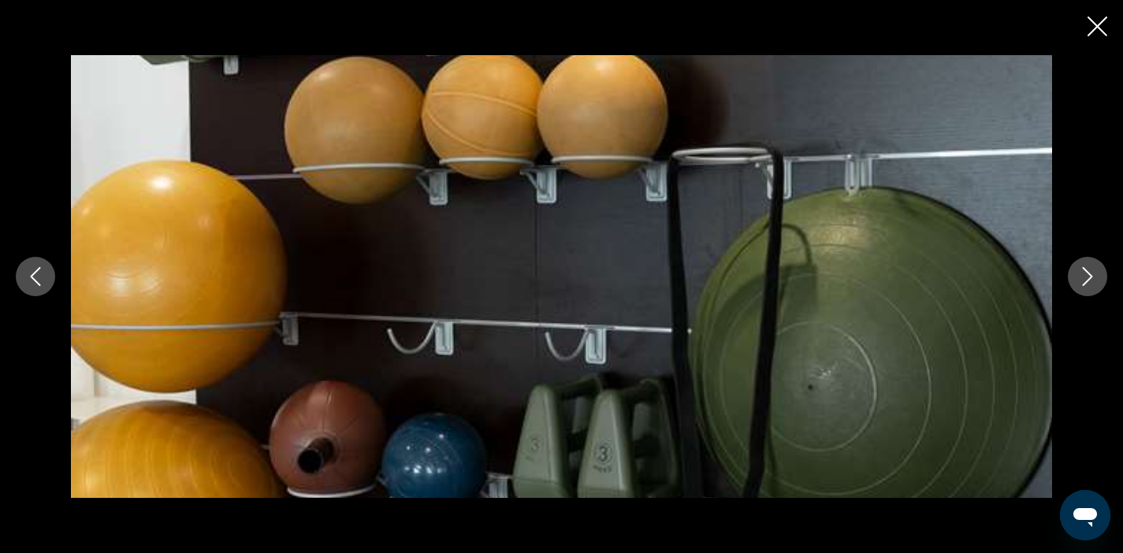
click at [1090, 282] on icon "Next image" at bounding box center [1087, 276] width 19 height 19
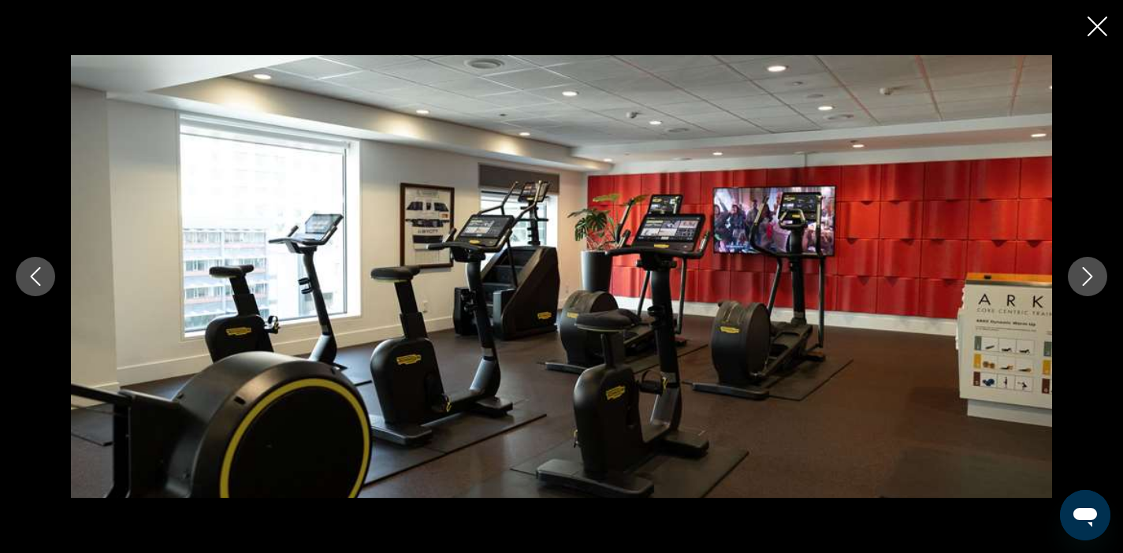
click at [1090, 282] on icon "Next image" at bounding box center [1087, 276] width 19 height 19
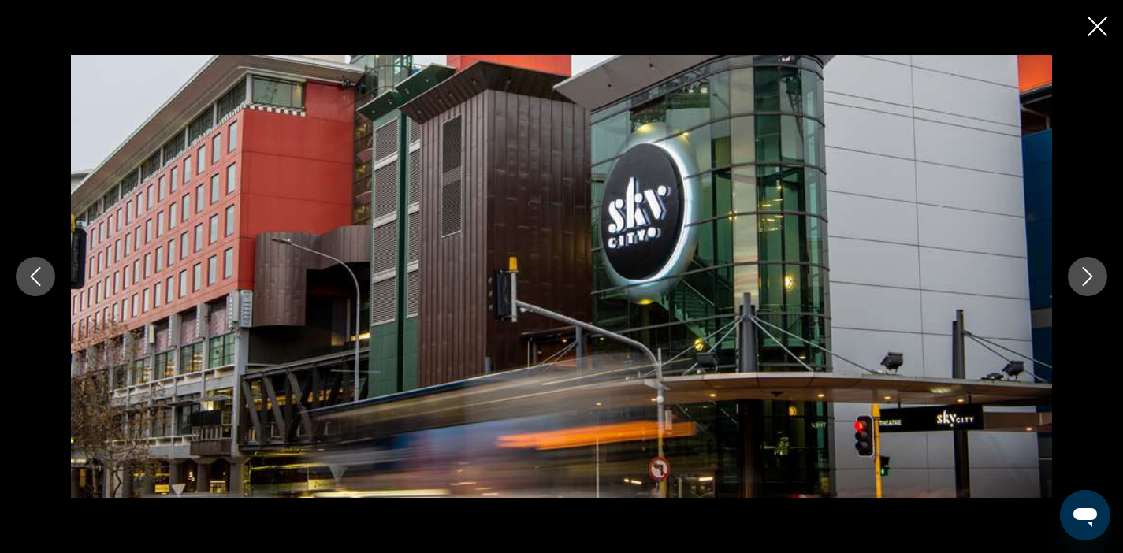
click at [1100, 280] on button "Next image" at bounding box center [1087, 276] width 39 height 39
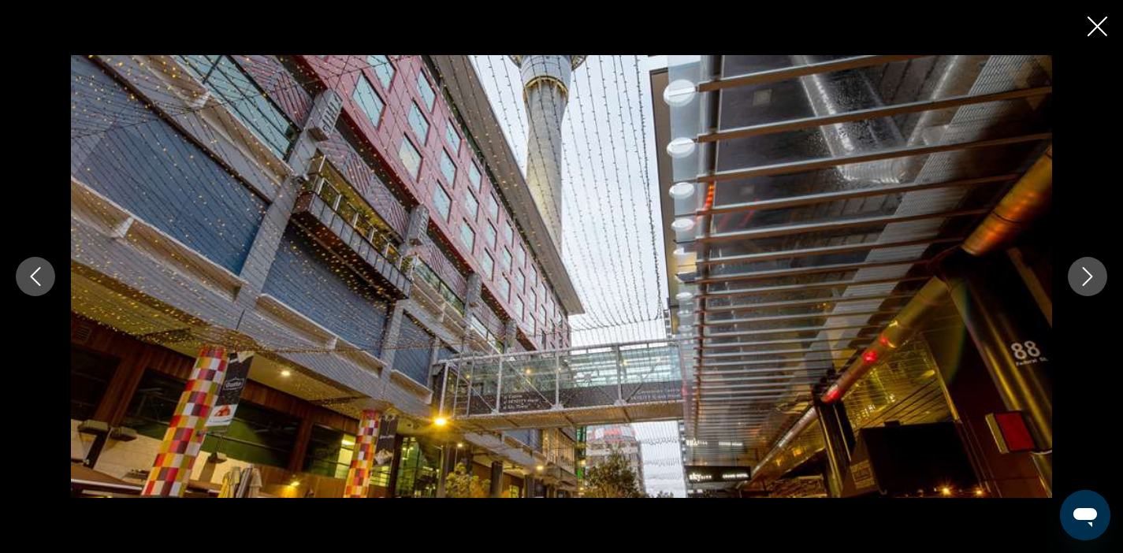
click at [34, 285] on icon "Previous image" at bounding box center [35, 276] width 19 height 19
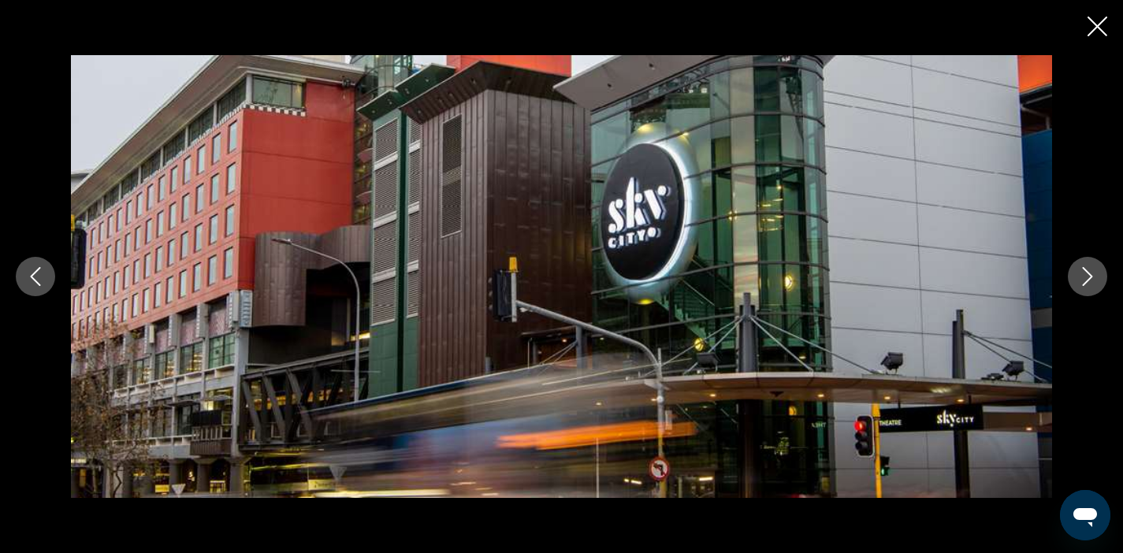
click at [1095, 32] on icon "Close slideshow" at bounding box center [1098, 27] width 20 height 20
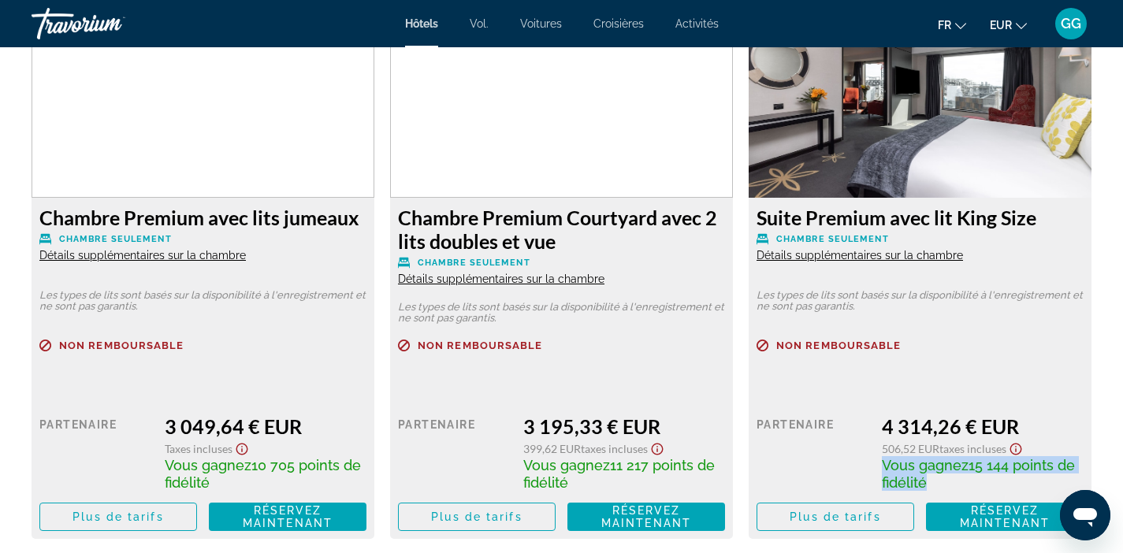
scroll to position [2826, 0]
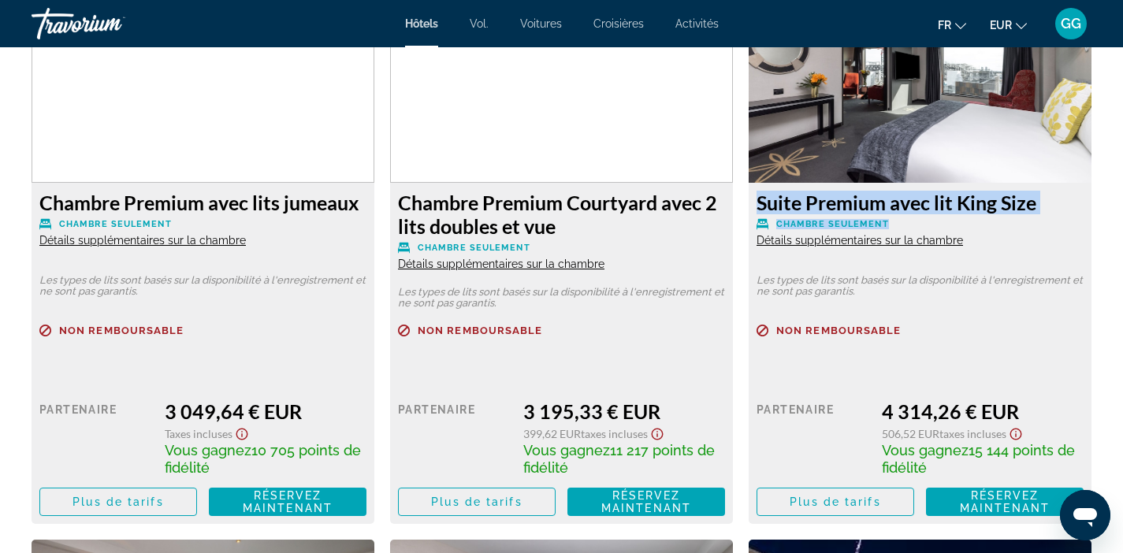
drag, startPoint x: 758, startPoint y: 188, endPoint x: 1045, endPoint y: 204, distance: 287.3
click at [1045, 204] on div "Suite Premium avec lit King Size Chambre seulement Détails supplémentaires sur …" at bounding box center [920, 219] width 327 height 57
copy div "Suite Premium avec lit King Size Chambre seulement"
